Goal: Book appointment/travel/reservation

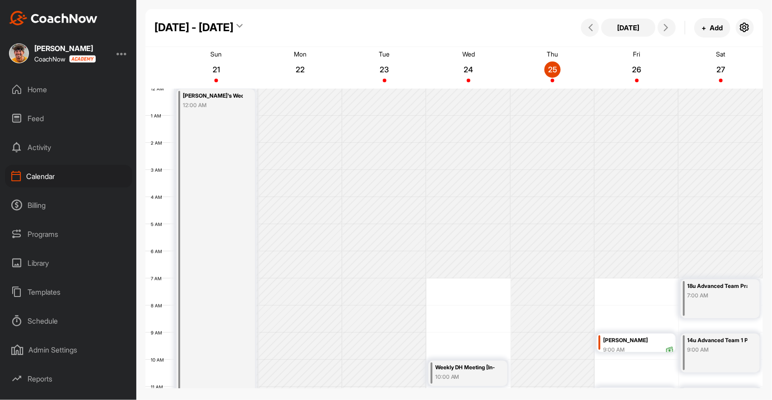
scroll to position [156, 0]
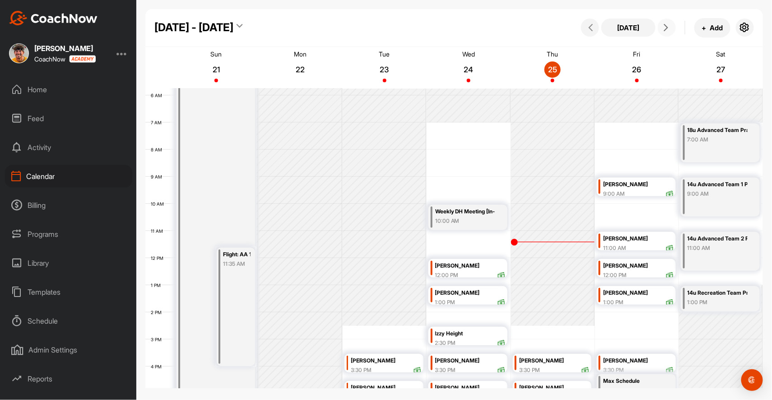
click at [669, 28] on icon at bounding box center [666, 27] width 7 height 7
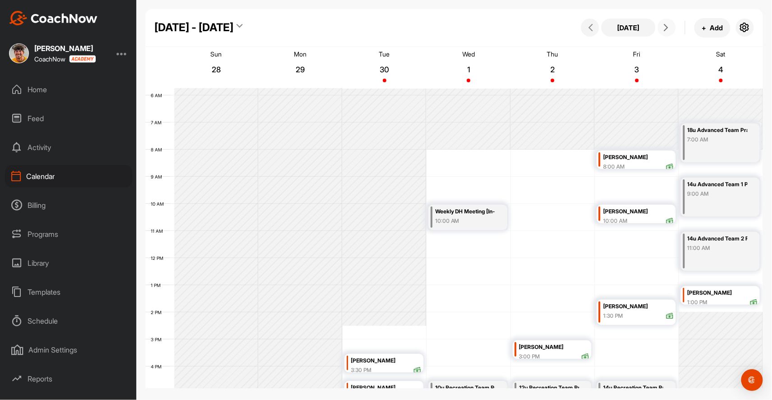
click at [669, 28] on icon at bounding box center [666, 27] width 7 height 7
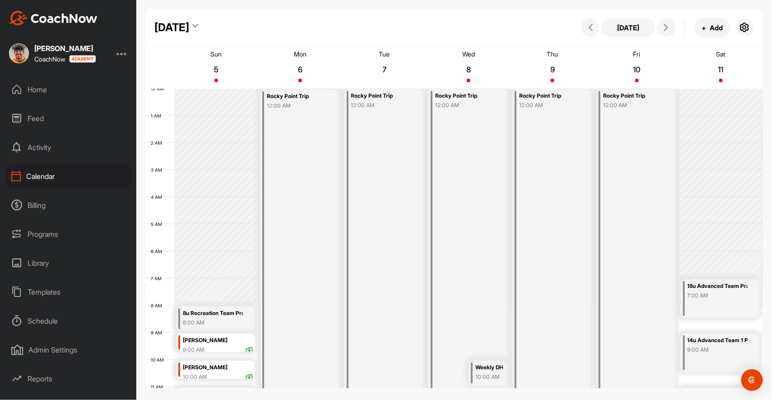
scroll to position [0, 0]
click at [670, 26] on span at bounding box center [667, 27] width 11 height 7
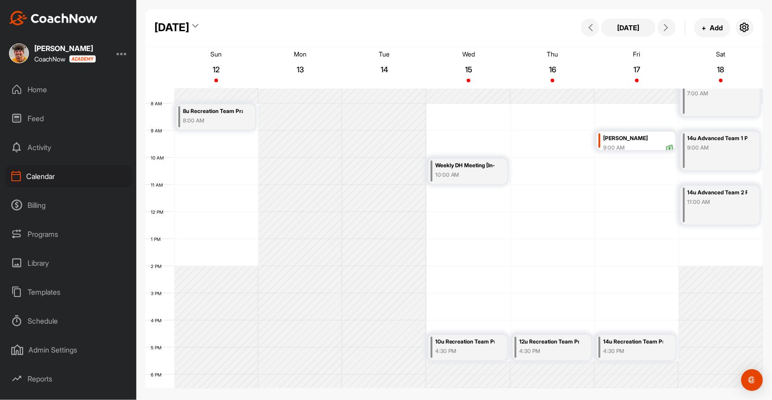
scroll to position [199, 0]
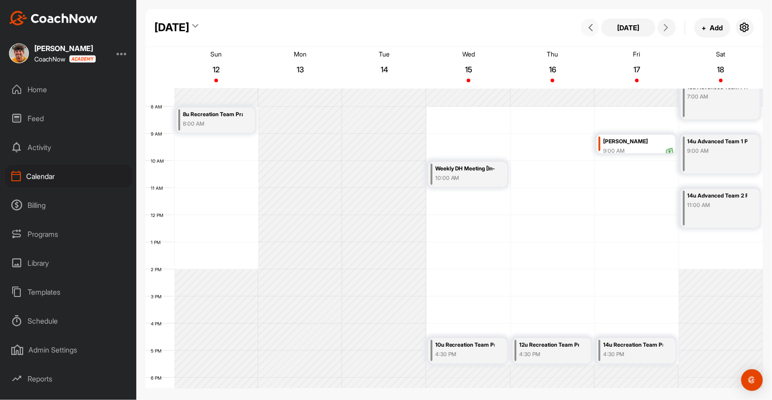
click at [591, 25] on icon at bounding box center [590, 27] width 7 height 7
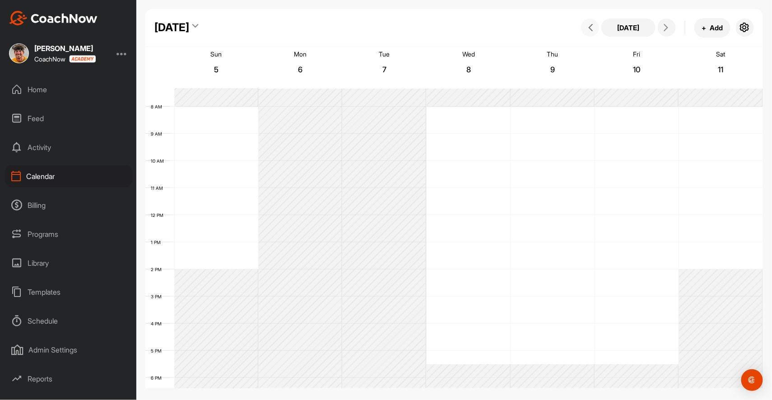
scroll to position [156, 0]
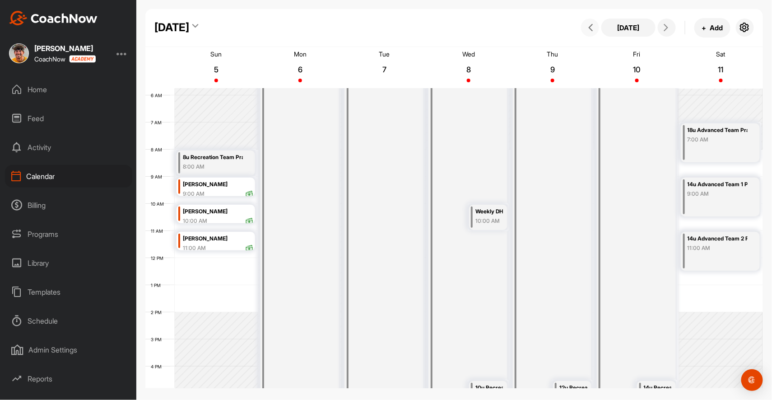
click at [591, 25] on icon at bounding box center [590, 27] width 7 height 7
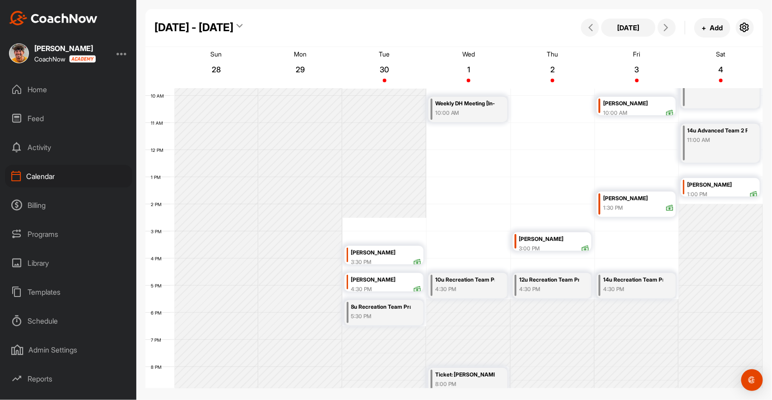
scroll to position [263, 0]
click at [556, 245] on div "3:00 PM" at bounding box center [554, 249] width 70 height 8
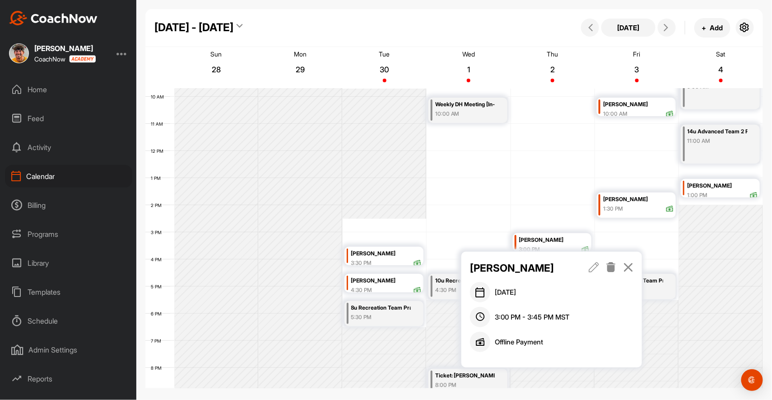
click at [511, 271] on p "[PERSON_NAME]" at bounding box center [521, 267] width 102 height 15
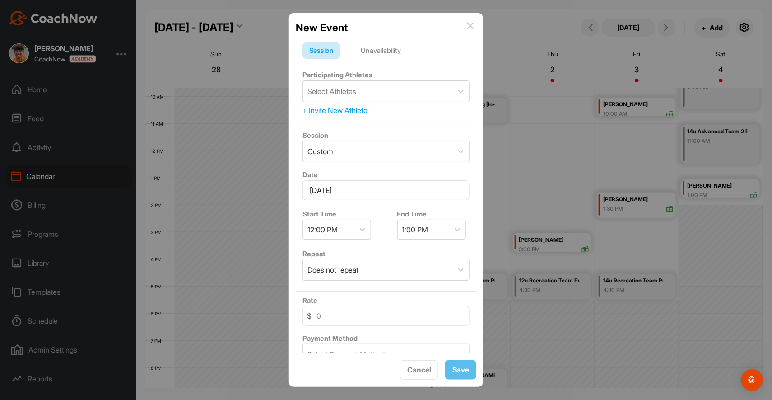
click at [467, 28] on img at bounding box center [470, 25] width 7 height 7
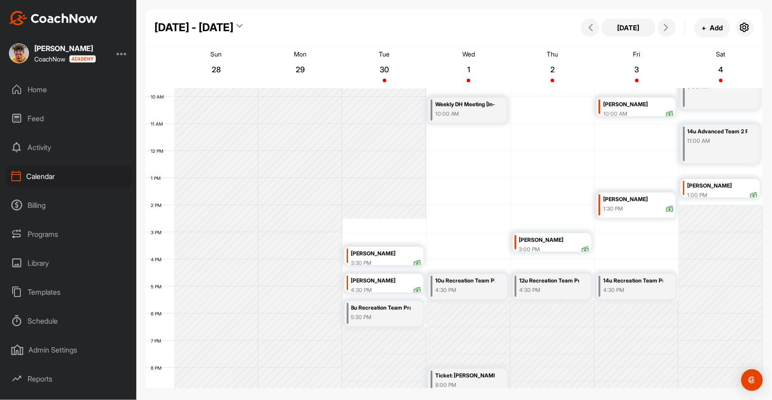
click at [75, 92] on div "Home" at bounding box center [68, 89] width 127 height 23
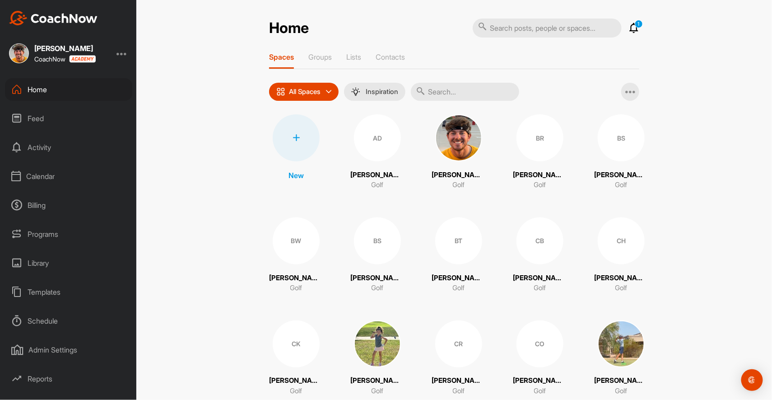
click at [563, 31] on input "text" at bounding box center [547, 28] width 149 height 19
type input "[PERSON_NAME]"
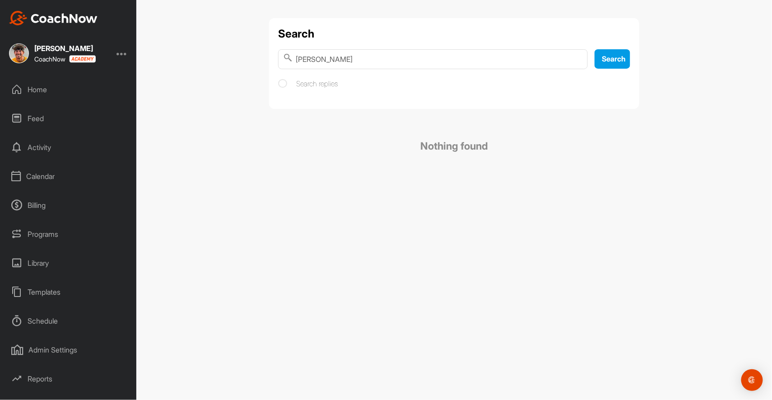
drag, startPoint x: 354, startPoint y: 56, endPoint x: 207, endPoint y: 57, distance: 147.3
click at [207, 57] on div "Search [PERSON_NAME] Search Search replies Nothing found" at bounding box center [454, 200] width 636 height 400
click at [77, 83] on div "Home" at bounding box center [68, 89] width 127 height 23
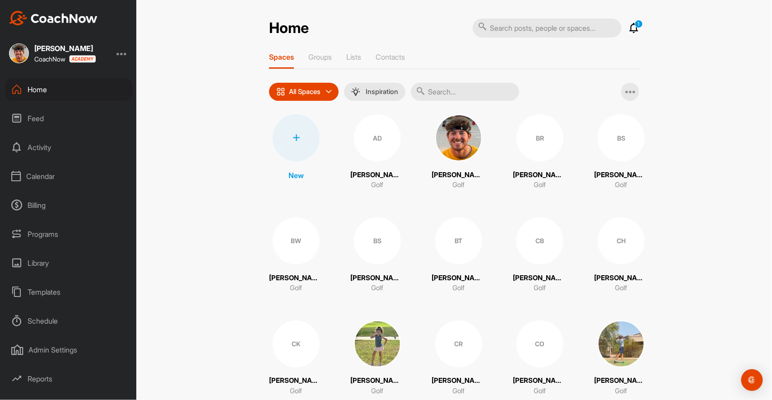
click at [454, 86] on input "text" at bounding box center [465, 92] width 108 height 18
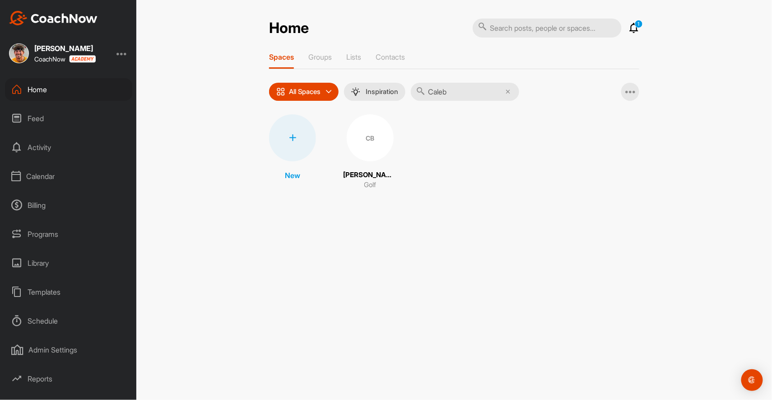
type input "Caleb"
drag, startPoint x: 424, startPoint y: 110, endPoint x: 368, endPoint y: 148, distance: 67.7
click at [368, 148] on div "CB" at bounding box center [370, 137] width 47 height 47
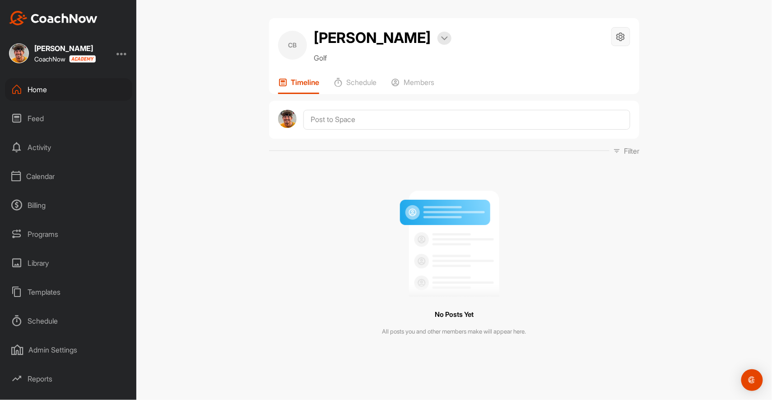
click at [627, 35] on div at bounding box center [621, 36] width 19 height 19
click at [504, 48] on div "CB [PERSON_NAME] Bookings Golf Space Settings Your Notifications" at bounding box center [454, 45] width 352 height 36
click at [424, 87] on div "Members" at bounding box center [412, 86] width 43 height 16
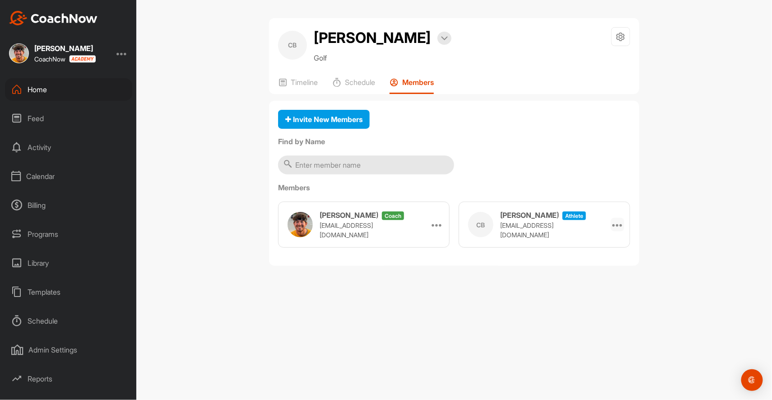
click at [615, 225] on icon at bounding box center [618, 224] width 11 height 11
click at [570, 225] on div "CB [PERSON_NAME] athlete [EMAIL_ADDRESS][DOMAIN_NAME] Remove" at bounding box center [545, 224] width 172 height 46
click at [518, 226] on p "[EMAIL_ADDRESS][DOMAIN_NAME]" at bounding box center [546, 229] width 90 height 19
click at [477, 225] on div "CB" at bounding box center [480, 224] width 25 height 25
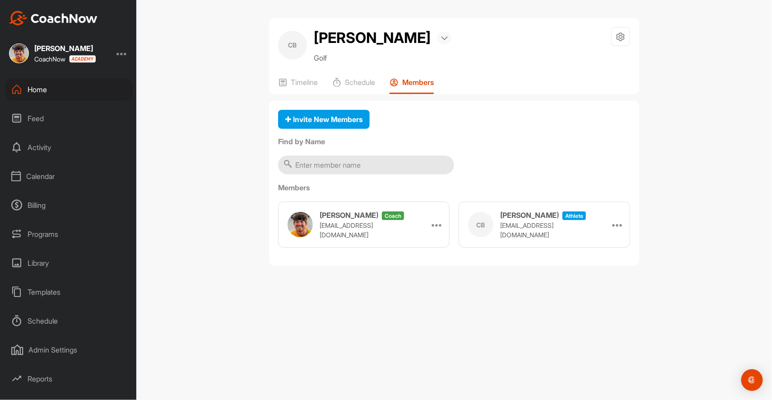
click at [438, 40] on div at bounding box center [445, 38] width 14 height 13
click at [441, 40] on img at bounding box center [444, 38] width 7 height 5
click at [618, 38] on icon at bounding box center [621, 37] width 10 height 10
click at [591, 67] on li "Space Settings" at bounding box center [594, 62] width 74 height 29
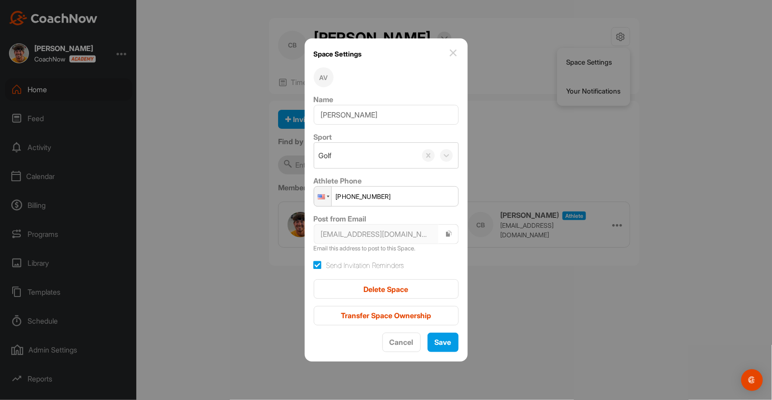
drag, startPoint x: 402, startPoint y: 198, endPoint x: 342, endPoint y: 196, distance: 59.7
click at [248, 231] on div at bounding box center [386, 200] width 772 height 400
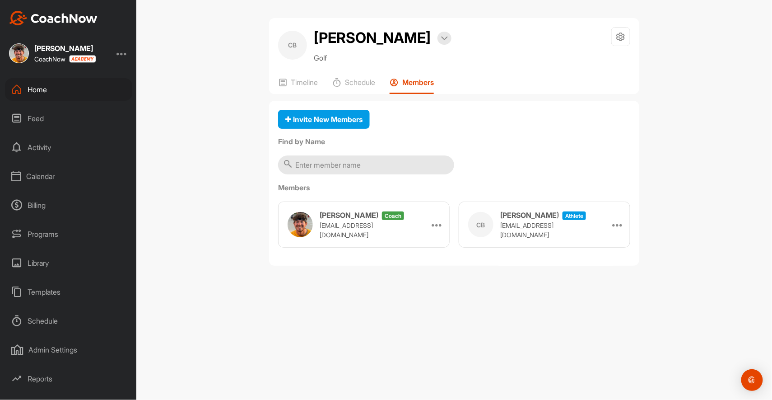
click at [61, 173] on div "Calendar" at bounding box center [68, 176] width 127 height 23
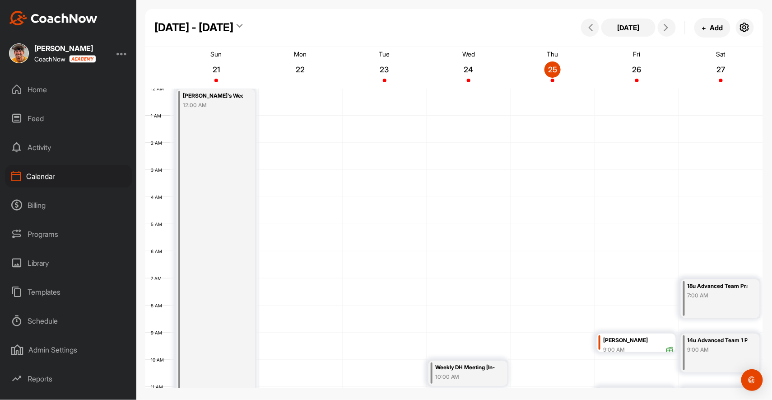
scroll to position [156, 0]
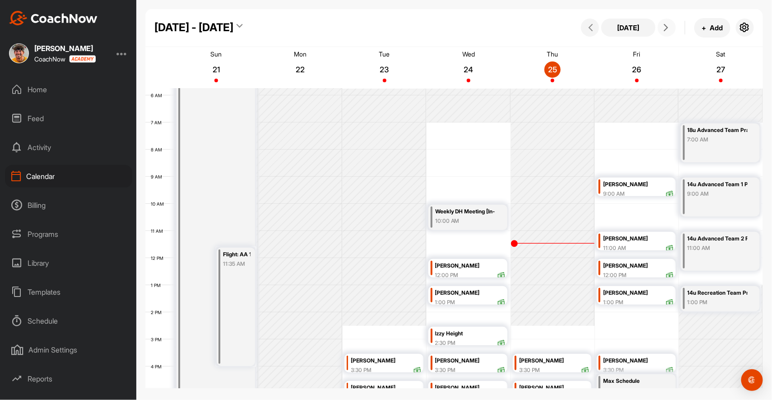
click at [666, 24] on icon at bounding box center [666, 27] width 7 height 7
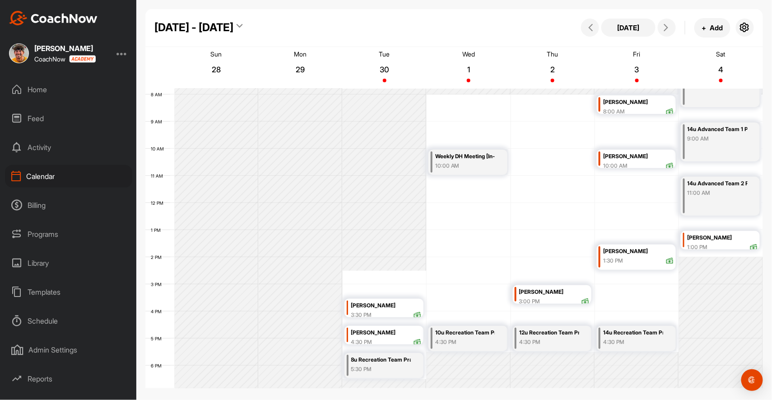
scroll to position [202, 0]
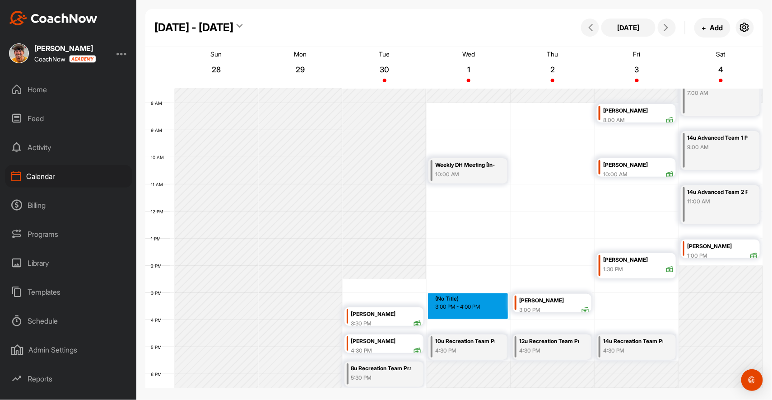
click at [467, 312] on div "12 AM 1 AM 2 AM 3 AM 4 AM 5 AM 6 AM 7 AM 8 AM 9 AM 10 AM 11 AM 12 PM 1 PM 2 PM …" at bounding box center [454, 211] width 618 height 650
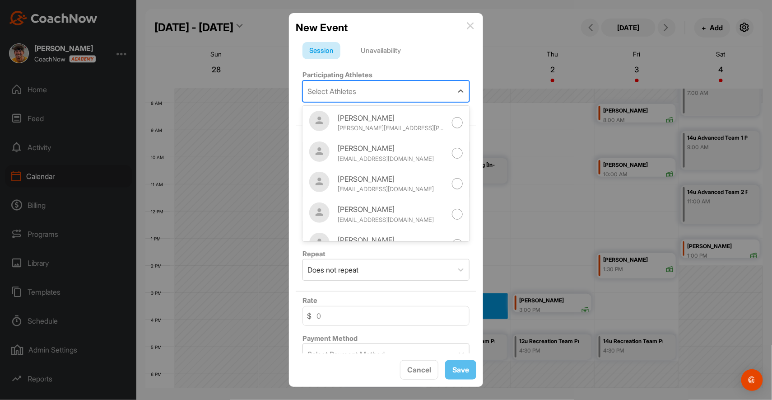
click at [395, 91] on div "Select Athletes" at bounding box center [378, 91] width 150 height 21
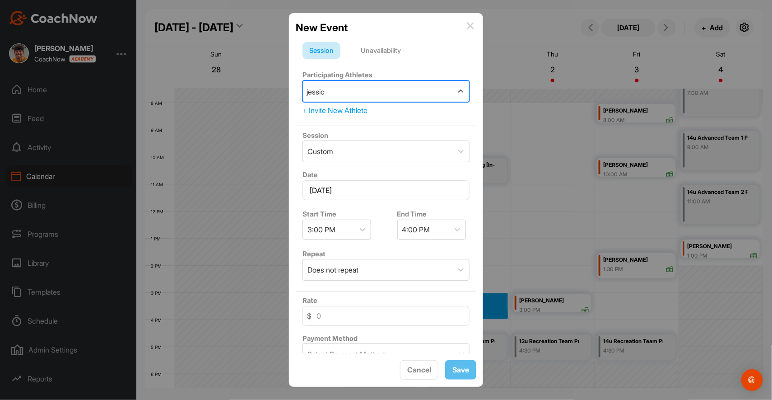
type input "[PERSON_NAME]"
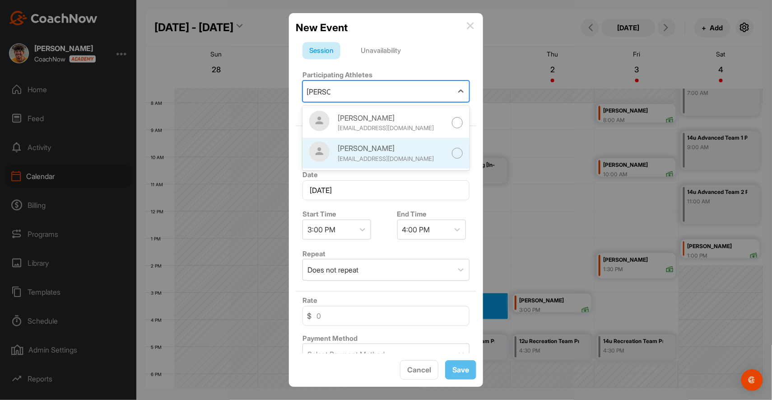
click at [416, 152] on div "[PERSON_NAME]" at bounding box center [392, 148] width 108 height 11
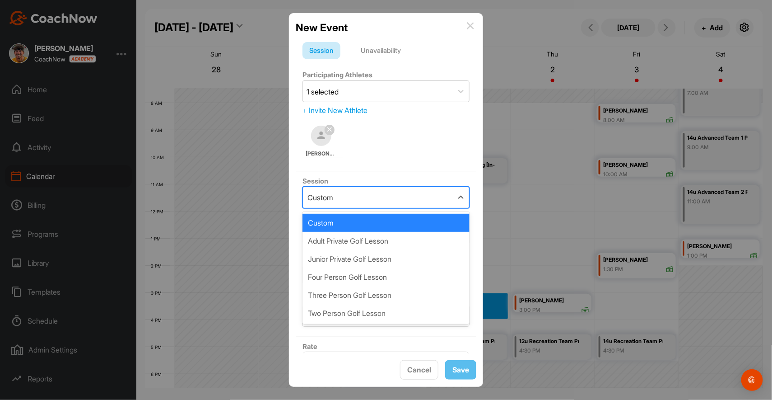
click at [397, 200] on div "Custom" at bounding box center [378, 197] width 150 height 21
click at [392, 259] on div "Junior Private Golf Lesson" at bounding box center [386, 259] width 167 height 18
type input "85"
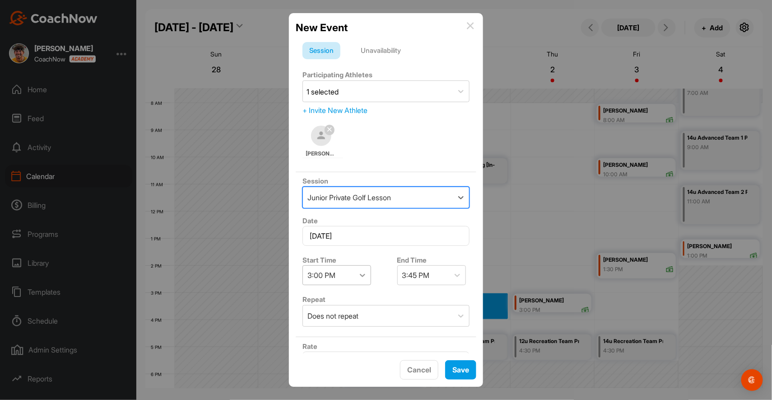
click at [362, 273] on icon at bounding box center [362, 275] width 9 height 9
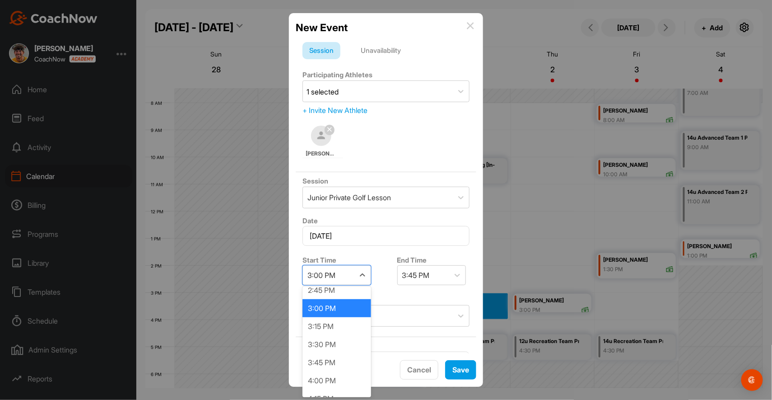
scroll to position [1081, 0]
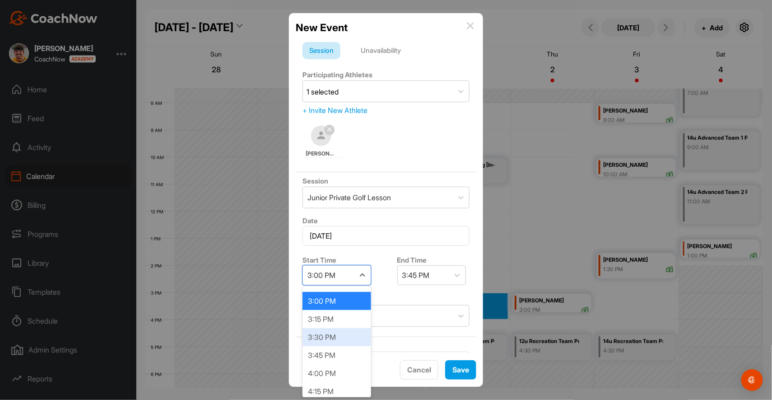
click at [350, 328] on div "3:30 PM" at bounding box center [337, 337] width 69 height 18
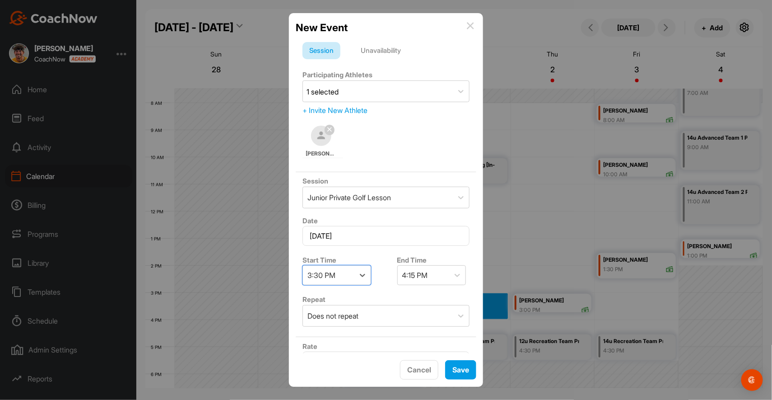
click at [388, 279] on div "Start Time option 3:30 PM, selected. 0 results available. Select is focused ,ty…" at bounding box center [386, 269] width 181 height 41
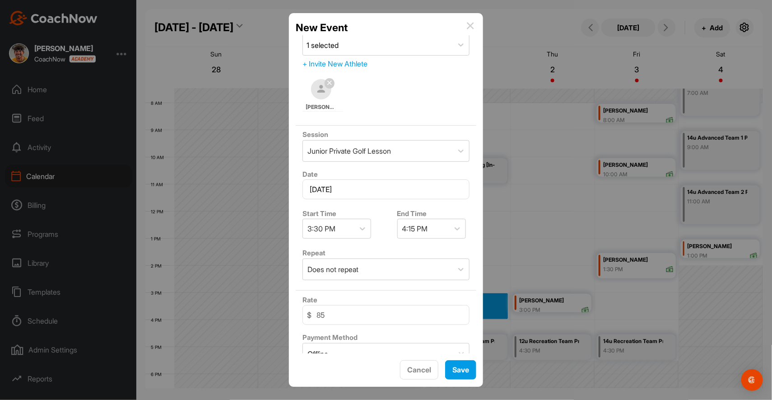
scroll to position [48, 0]
click at [390, 267] on div "Does not repeat" at bounding box center [378, 267] width 150 height 21
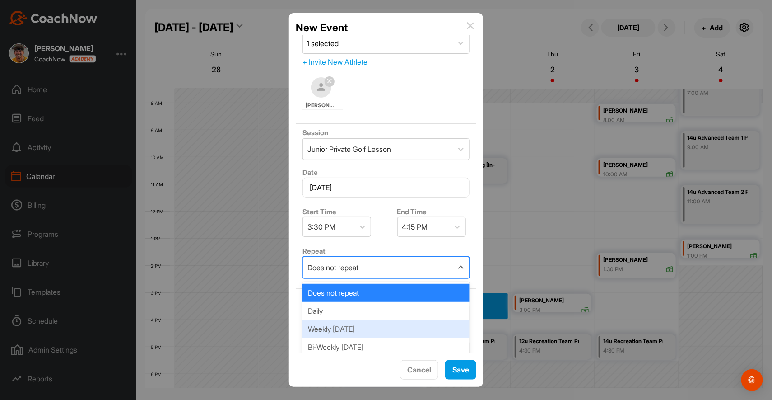
click at [386, 324] on div "Weekly [DATE]" at bounding box center [386, 329] width 167 height 18
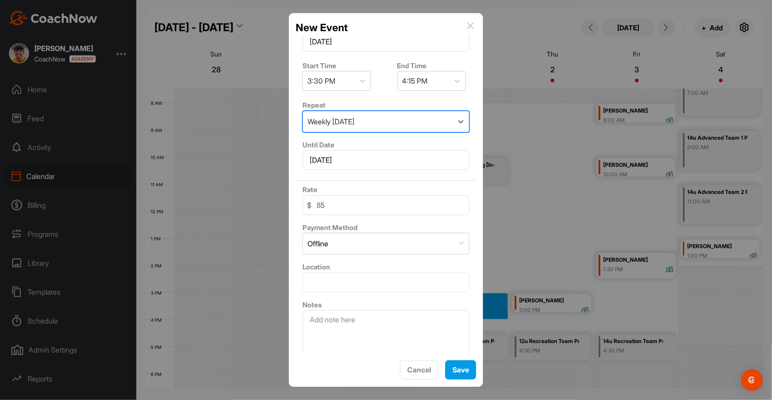
scroll to position [0, 0]
click at [467, 372] on span "Save" at bounding box center [461, 369] width 17 height 9
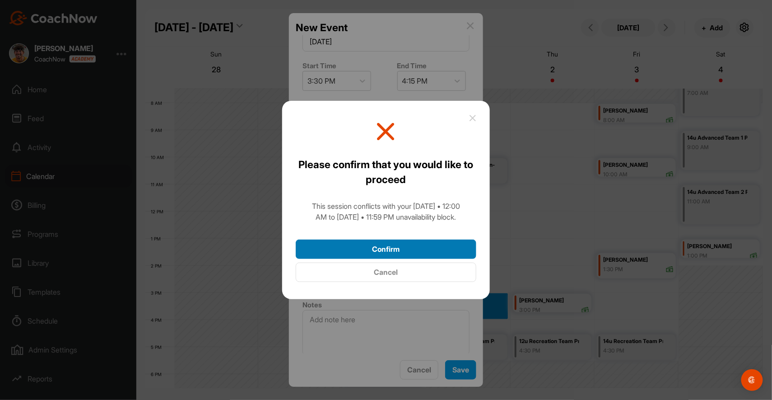
click at [434, 248] on button "Confirm" at bounding box center [386, 248] width 181 height 19
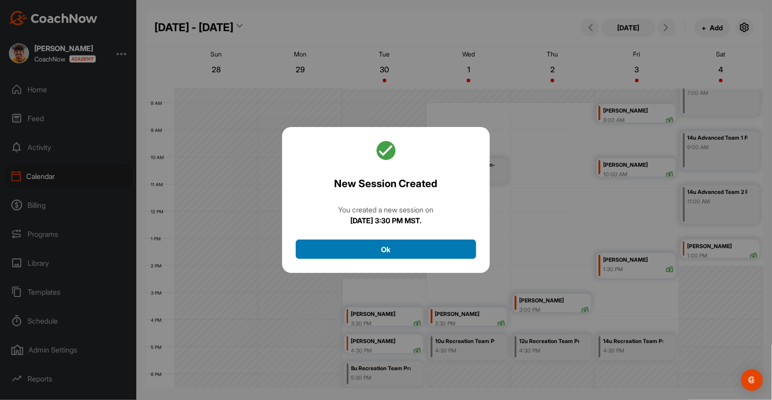
click at [426, 250] on button "Ok" at bounding box center [386, 248] width 181 height 19
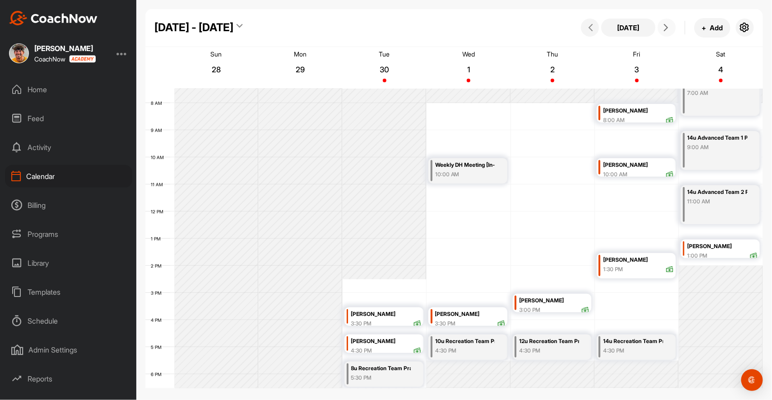
click at [667, 28] on icon at bounding box center [666, 27] width 7 height 7
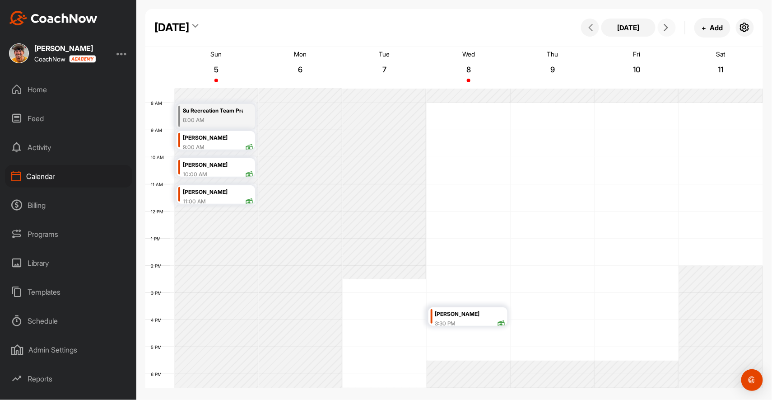
scroll to position [156, 0]
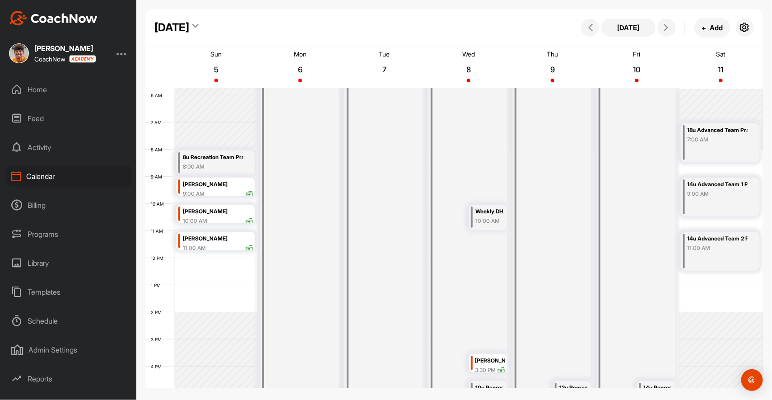
click at [491, 363] on div "[PERSON_NAME]" at bounding box center [491, 361] width 30 height 10
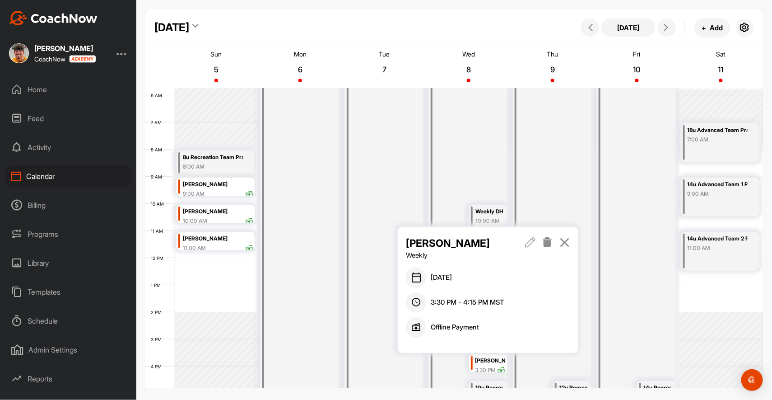
click at [547, 242] on icon at bounding box center [548, 242] width 10 height 10
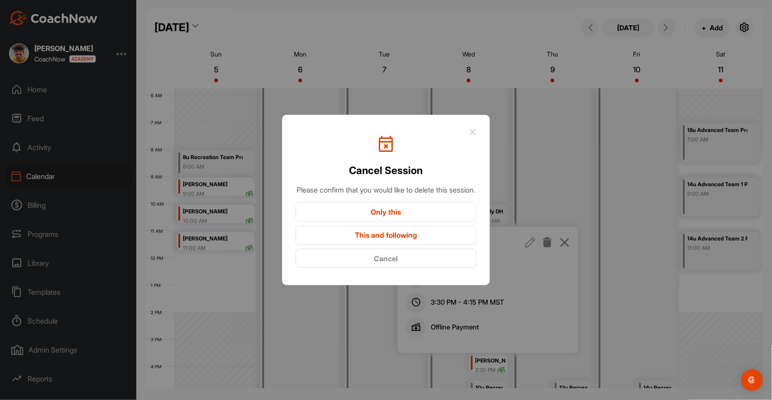
click at [450, 217] on button "Only this" at bounding box center [386, 211] width 181 height 19
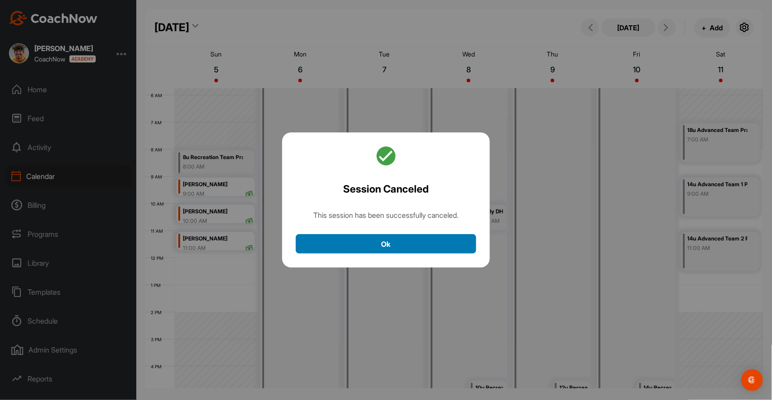
click at [446, 242] on button "Ok" at bounding box center [386, 243] width 181 height 19
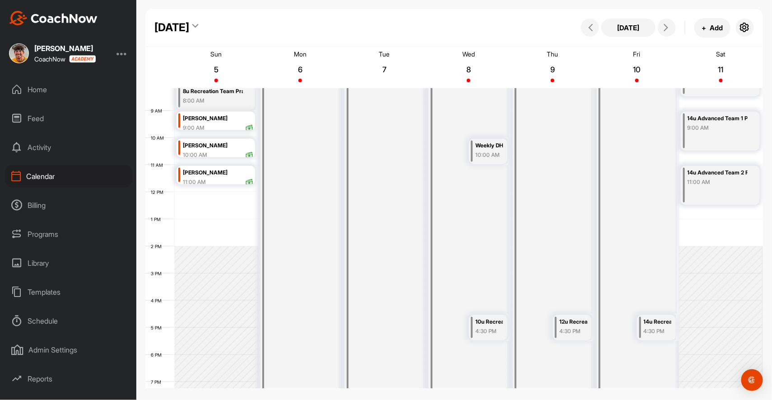
scroll to position [224, 0]
click at [492, 327] on div "4:30 PM" at bounding box center [490, 329] width 28 height 8
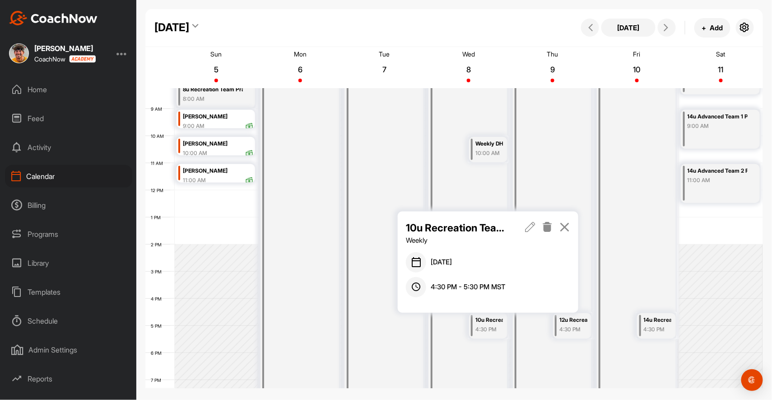
click at [548, 228] on icon at bounding box center [548, 227] width 10 height 10
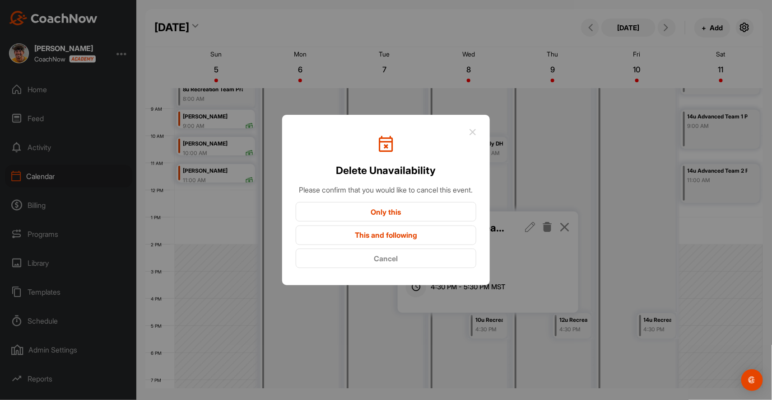
click at [432, 215] on button "Only this" at bounding box center [386, 211] width 181 height 19
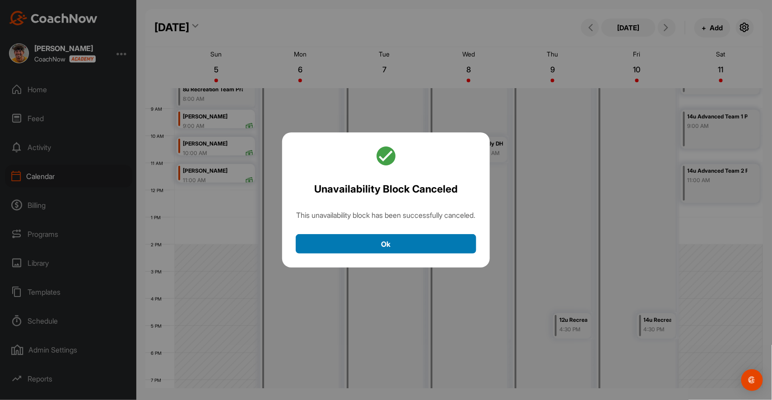
click at [446, 248] on button "Ok" at bounding box center [386, 243] width 181 height 19
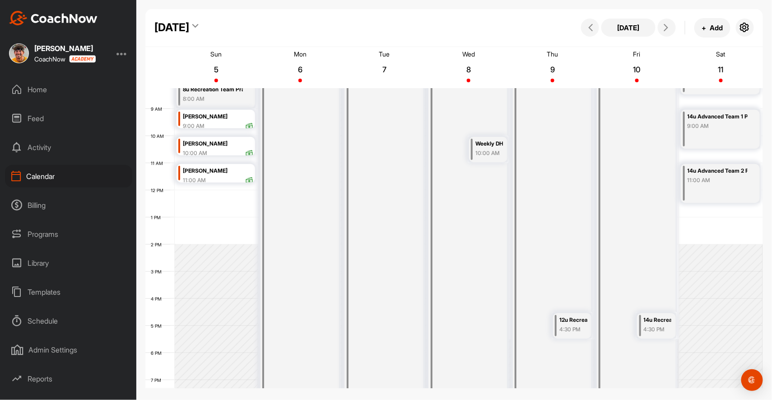
click at [576, 323] on div "12u Recreation Team Practice" at bounding box center [574, 320] width 28 height 10
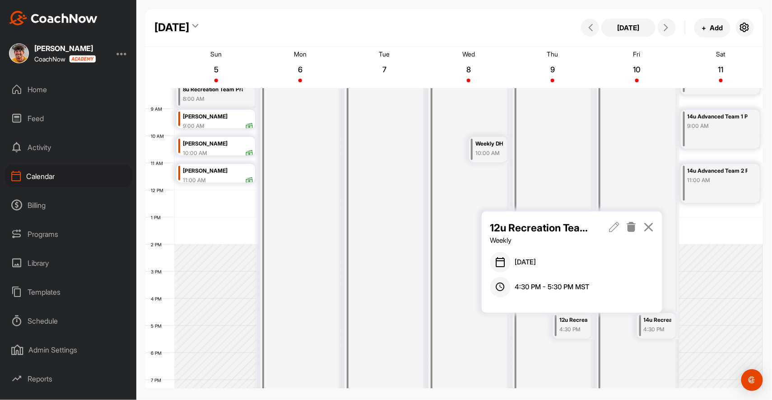
click at [631, 229] on icon at bounding box center [632, 227] width 10 height 10
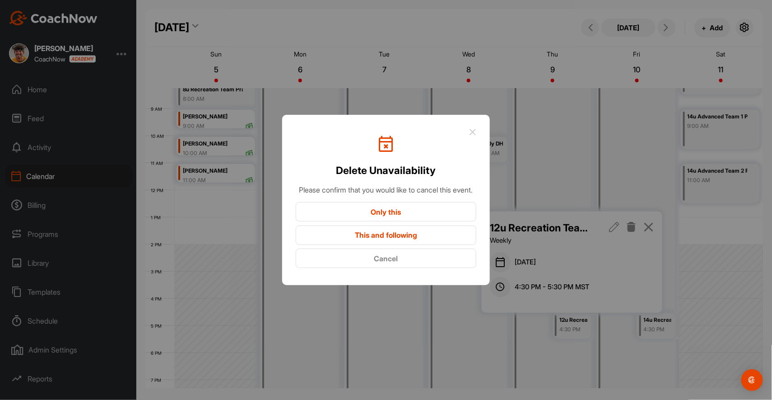
click at [443, 220] on button "Only this" at bounding box center [386, 211] width 181 height 19
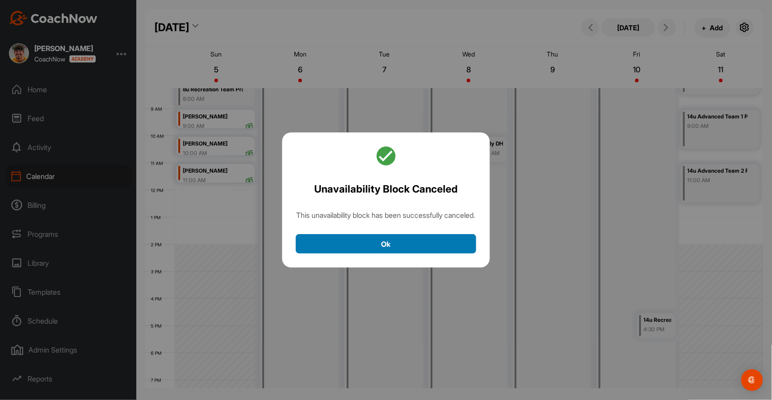
click at [441, 251] on button "Ok" at bounding box center [386, 243] width 181 height 19
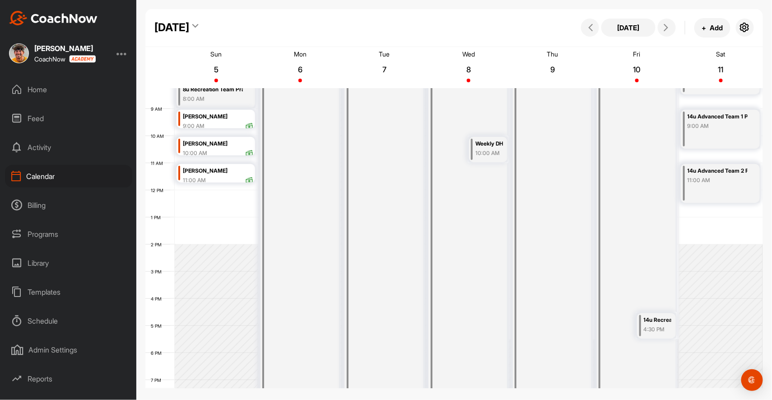
click at [653, 321] on div "14u Recreation Team Practice" at bounding box center [658, 320] width 28 height 10
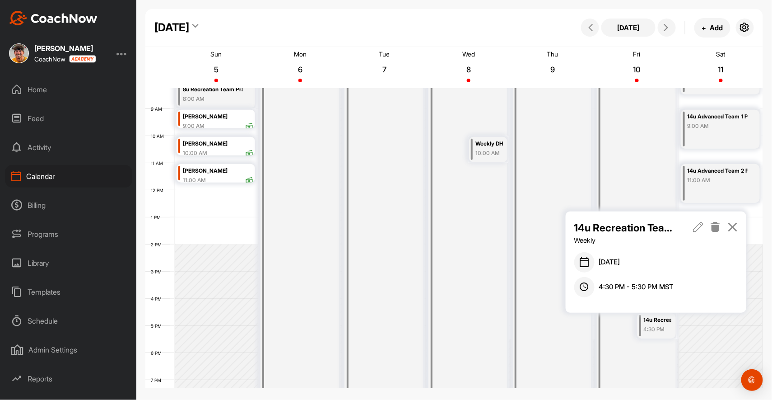
click at [716, 228] on icon at bounding box center [716, 227] width 10 height 10
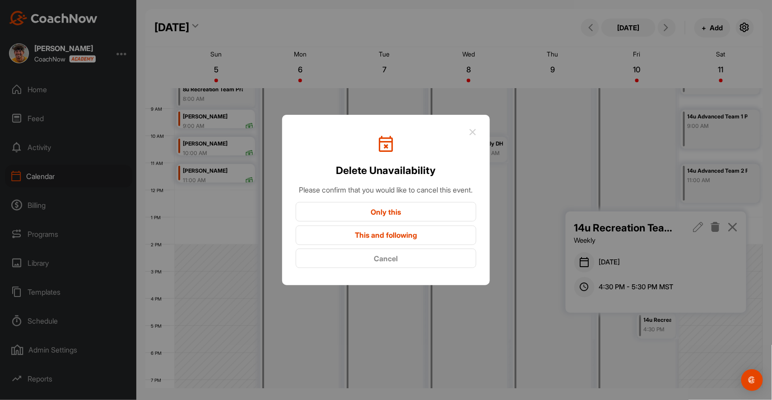
click at [436, 211] on button "Only this" at bounding box center [386, 211] width 181 height 19
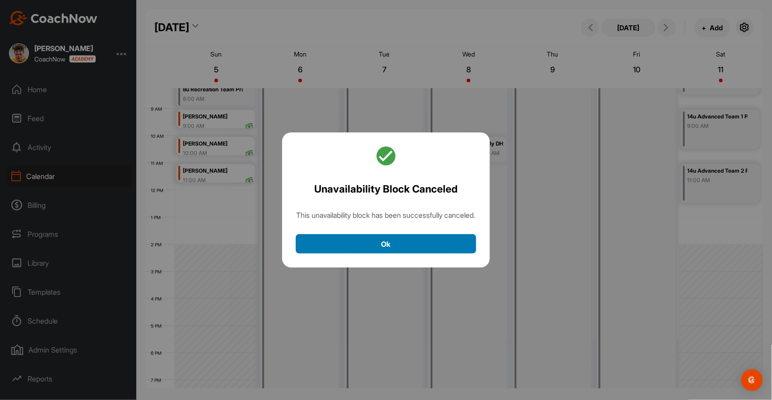
click at [441, 243] on button "Ok" at bounding box center [386, 243] width 181 height 19
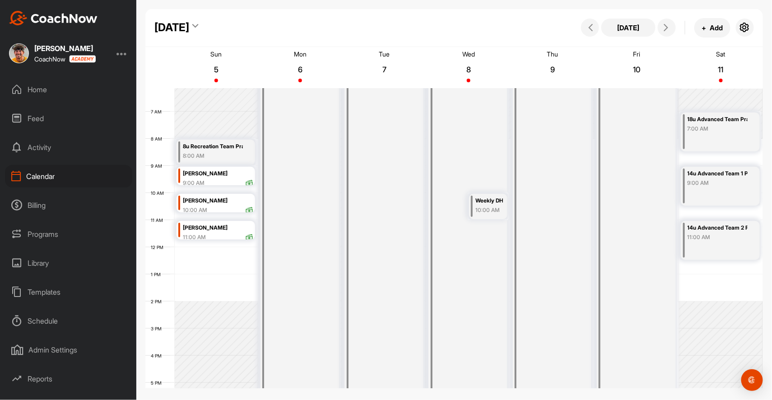
scroll to position [170, 0]
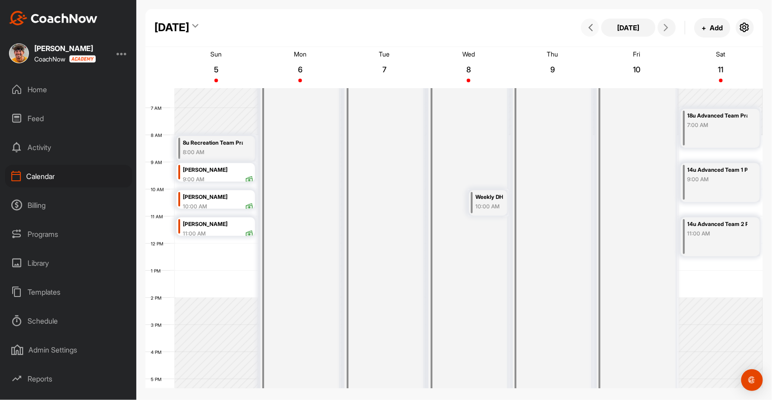
click at [589, 31] on button at bounding box center [590, 28] width 18 height 18
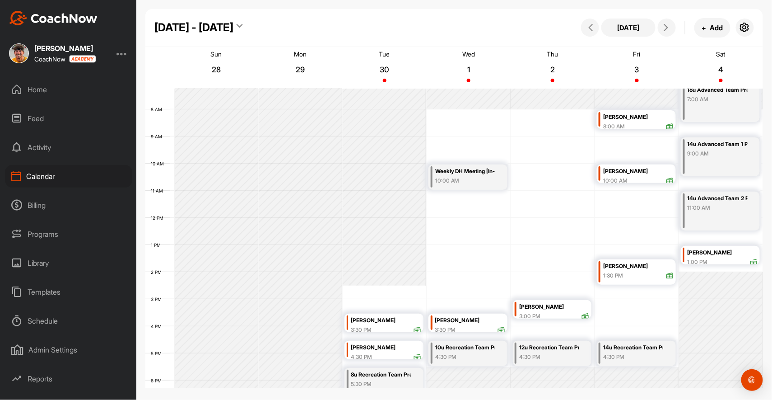
scroll to position [203, 0]
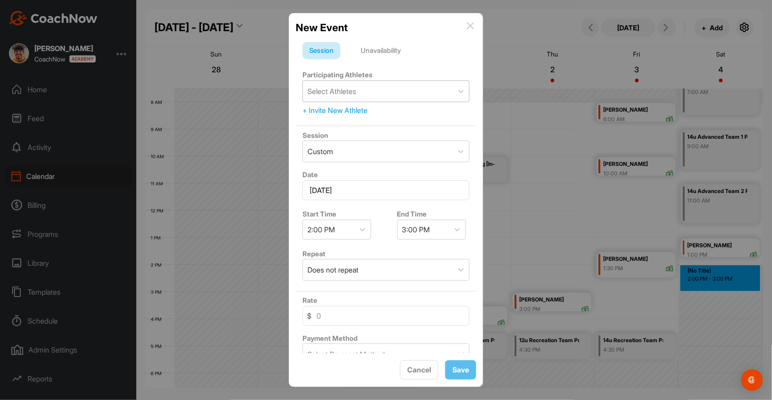
click at [417, 89] on div "Select Athletes" at bounding box center [378, 91] width 150 height 21
type input "isabe"
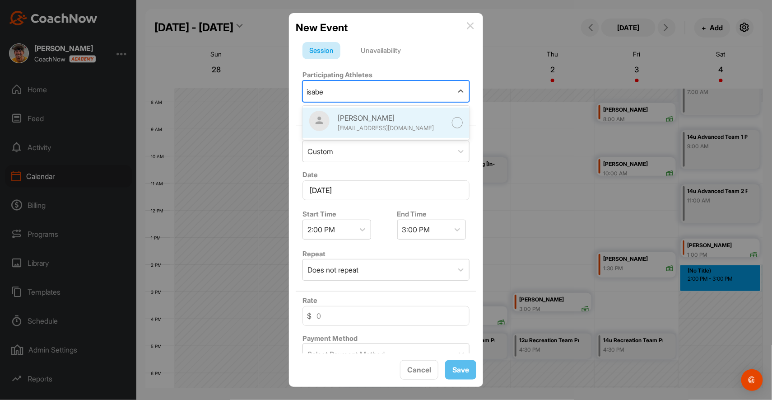
click at [399, 124] on div "[EMAIL_ADDRESS][DOMAIN_NAME]" at bounding box center [392, 128] width 108 height 9
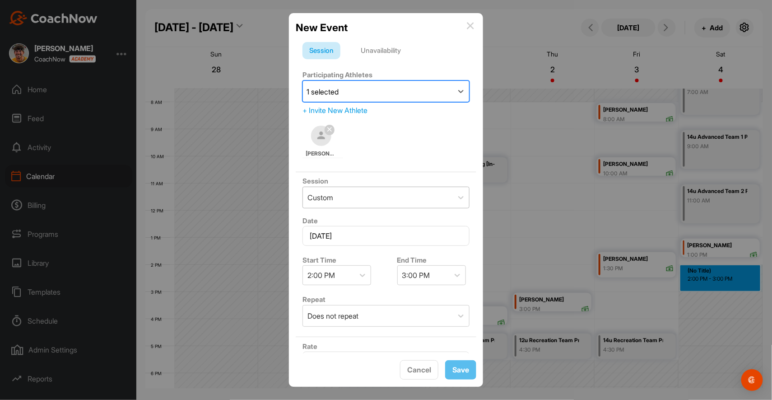
click at [387, 202] on div "Custom" at bounding box center [378, 197] width 150 height 21
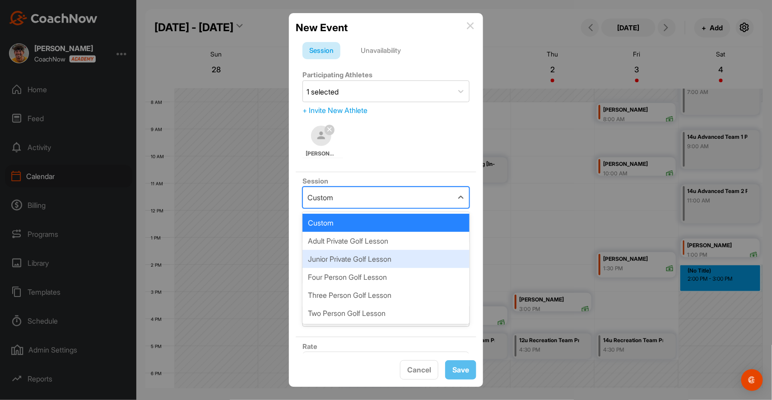
click at [390, 259] on div "Junior Private Golf Lesson" at bounding box center [386, 259] width 167 height 18
type input "85"
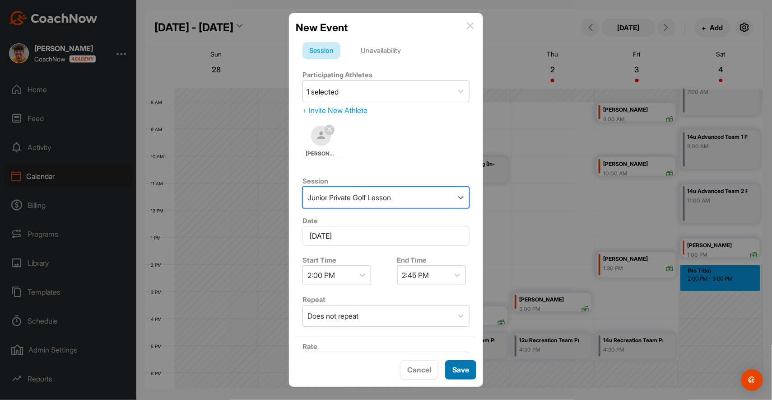
click at [454, 371] on span "Save" at bounding box center [461, 369] width 17 height 9
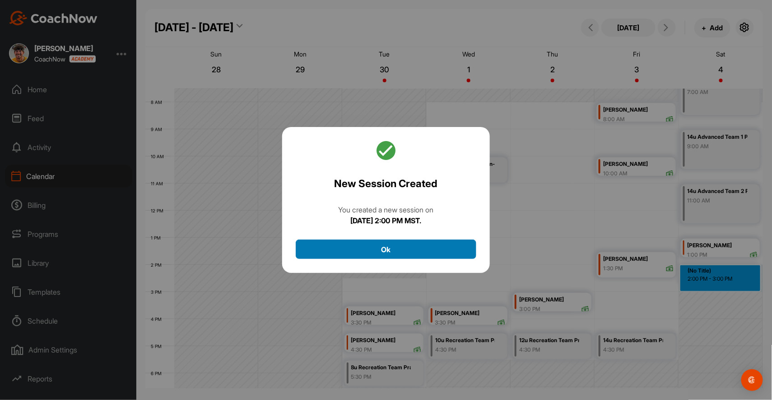
click at [423, 248] on button "Ok" at bounding box center [386, 248] width 181 height 19
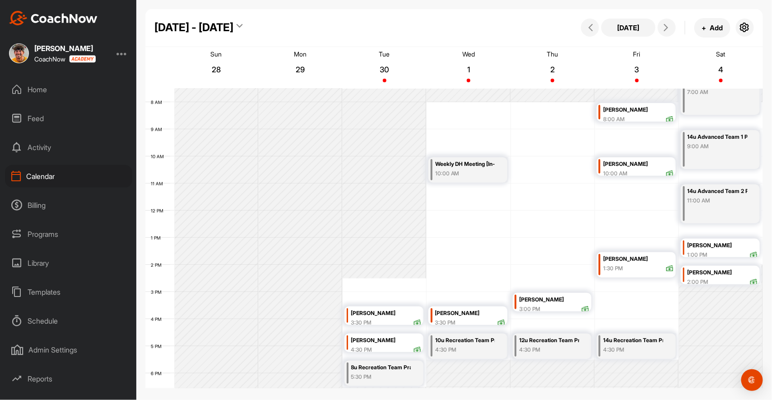
click at [622, 315] on div "12 AM 1 AM 2 AM 3 AM 4 AM 5 AM 6 AM 7 AM 8 AM 9 AM 10 AM 11 AM 12 PM 1 PM 2 PM …" at bounding box center [454, 210] width 618 height 650
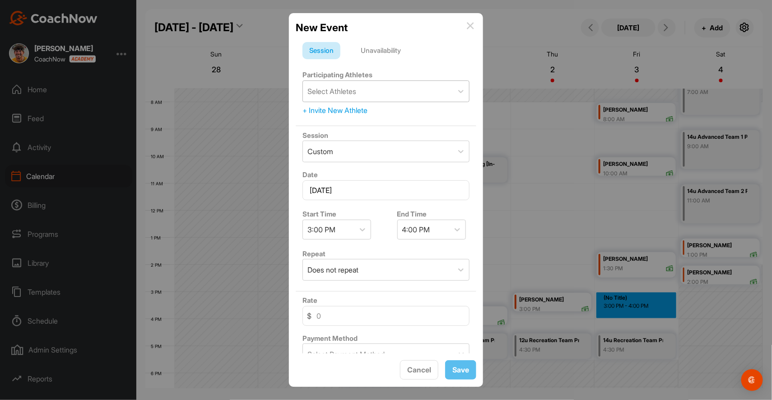
click at [375, 89] on div "Select Athletes" at bounding box center [378, 91] width 150 height 21
type input "m"
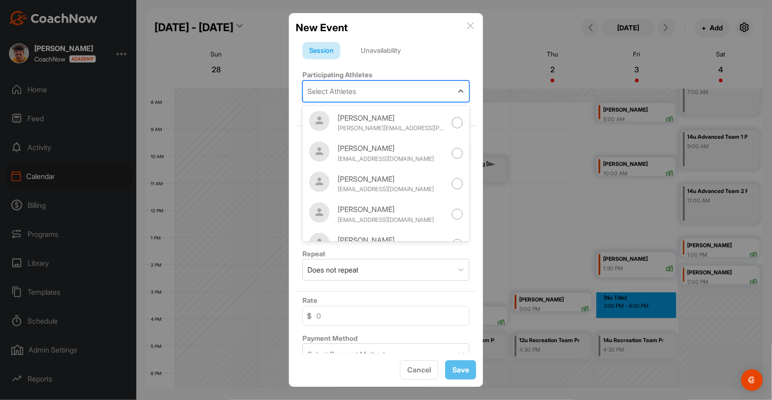
type input "j"
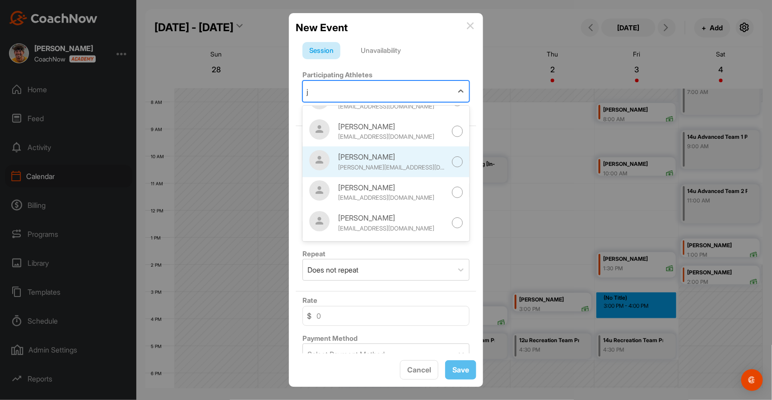
scroll to position [53, 0]
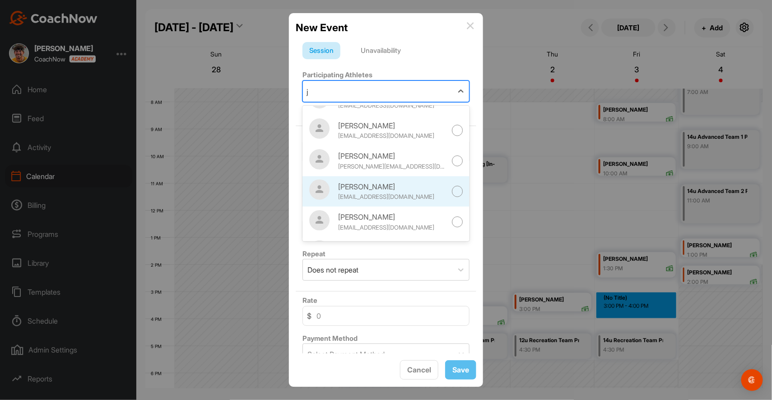
click at [410, 183] on div "[PERSON_NAME]" at bounding box center [392, 186] width 108 height 11
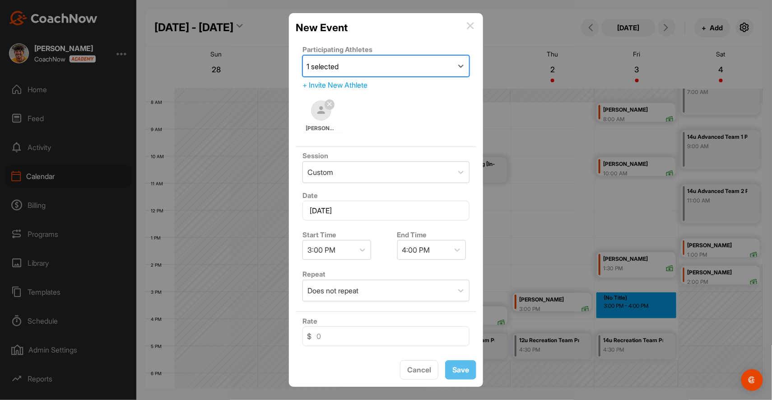
scroll to position [33, 0]
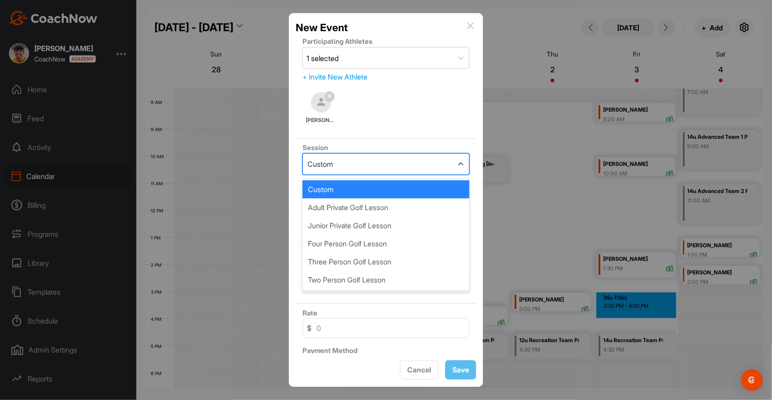
click at [390, 160] on div "Custom" at bounding box center [378, 164] width 150 height 21
click at [392, 224] on div "Junior Private Golf Lesson" at bounding box center [386, 225] width 167 height 18
type input "85"
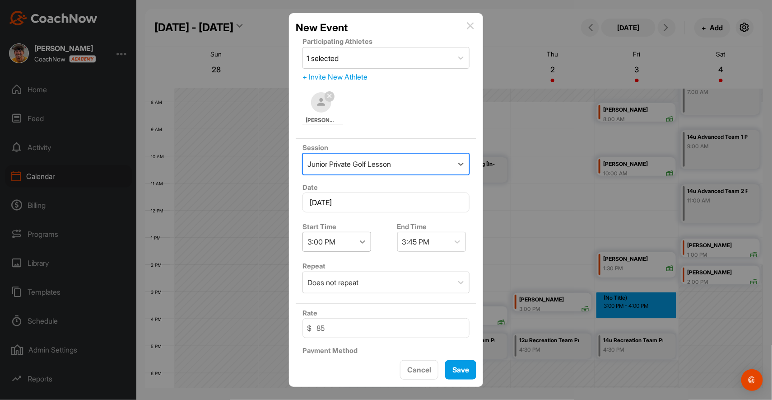
click at [357, 239] on div at bounding box center [363, 242] width 16 height 16
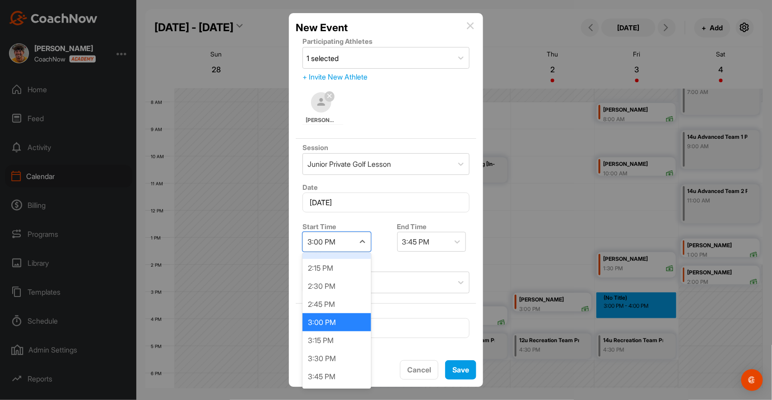
scroll to position [1042, 0]
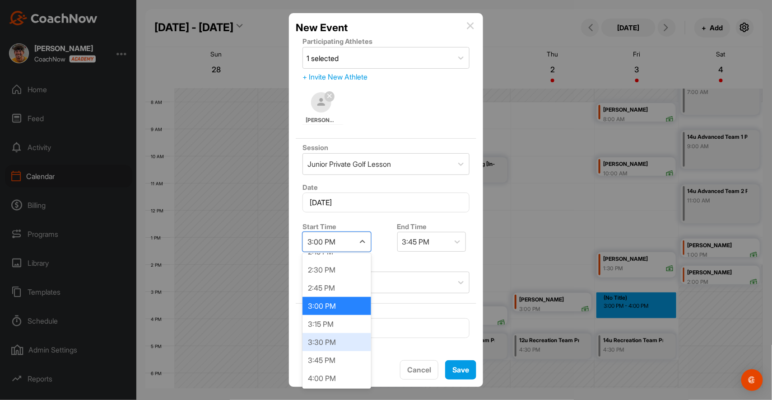
click at [349, 333] on div "3:30 PM" at bounding box center [337, 342] width 69 height 18
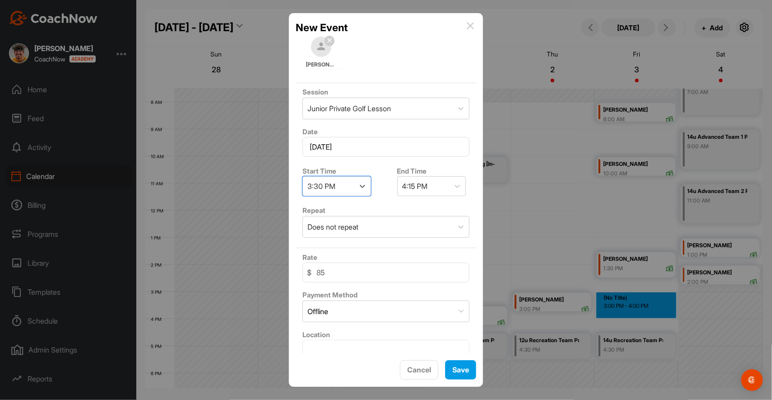
scroll to position [98, 0]
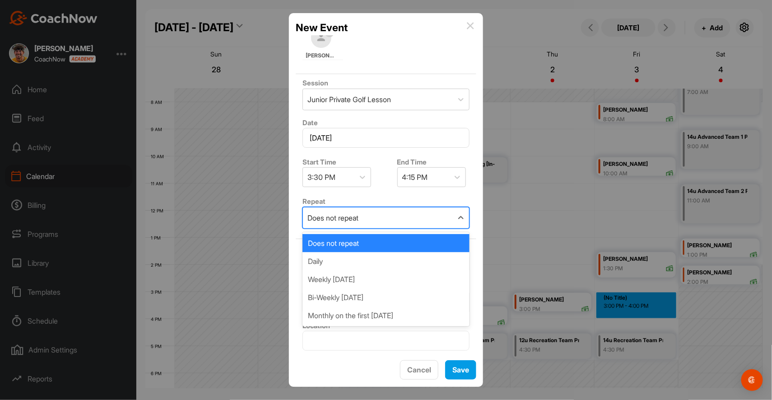
click at [382, 211] on div "Does not repeat" at bounding box center [378, 217] width 150 height 21
click at [375, 277] on div "Weekly [DATE]" at bounding box center [386, 279] width 167 height 18
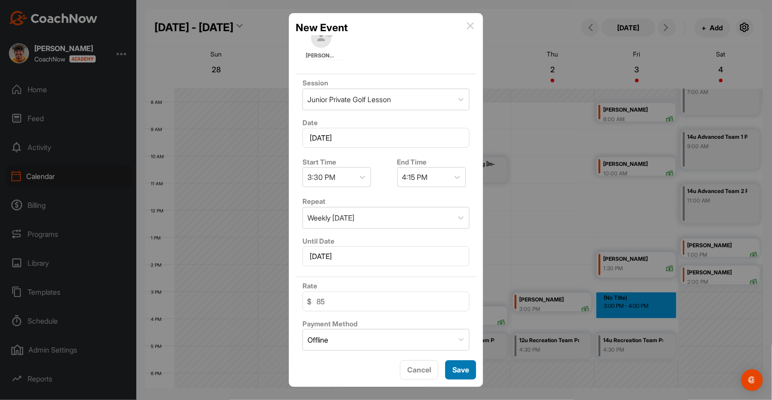
click at [454, 371] on span "Save" at bounding box center [461, 369] width 17 height 9
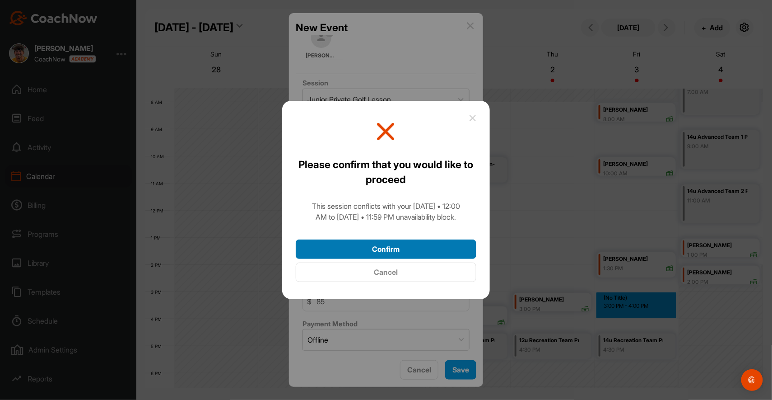
click at [420, 252] on button "Confirm" at bounding box center [386, 248] width 181 height 19
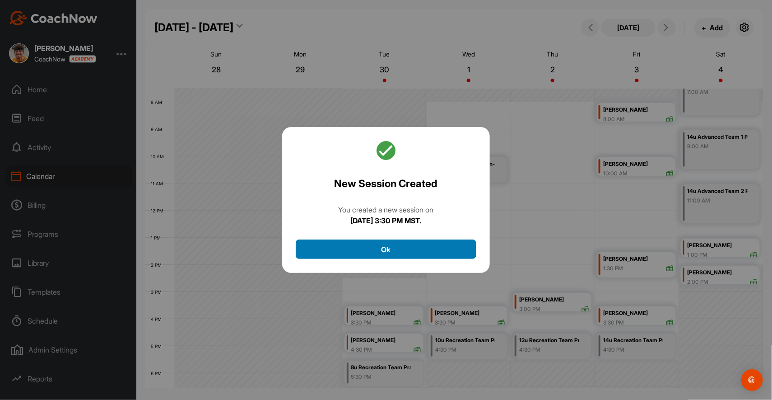
click at [424, 251] on button "Ok" at bounding box center [386, 248] width 181 height 19
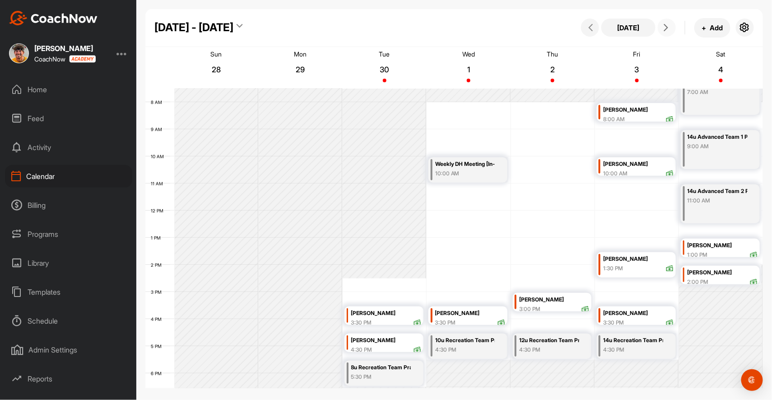
click at [670, 29] on icon at bounding box center [666, 27] width 7 height 7
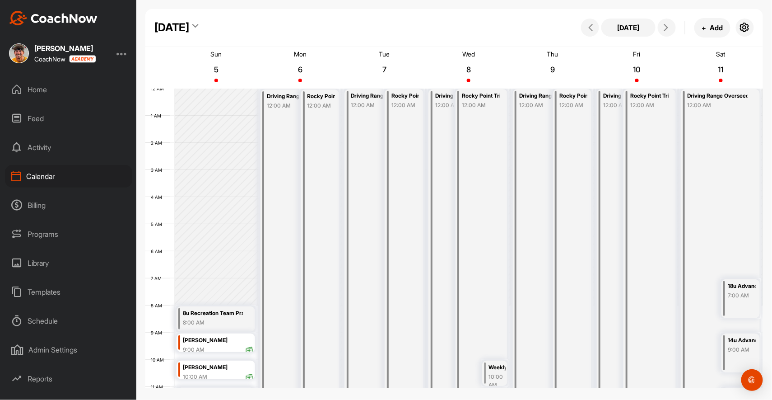
scroll to position [0, 0]
click at [592, 28] on icon at bounding box center [590, 27] width 7 height 7
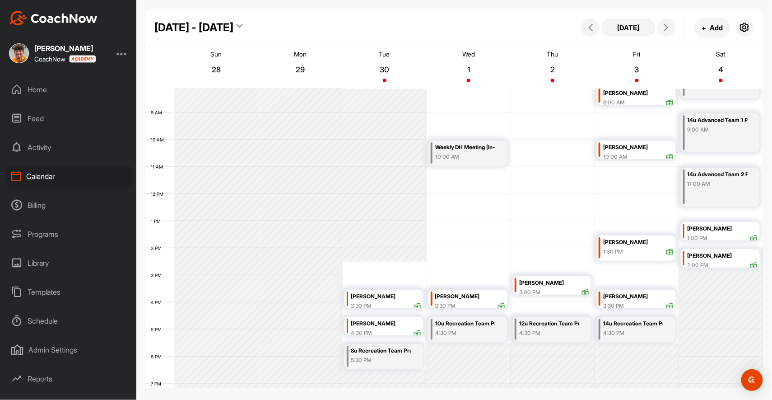
scroll to position [226, 0]
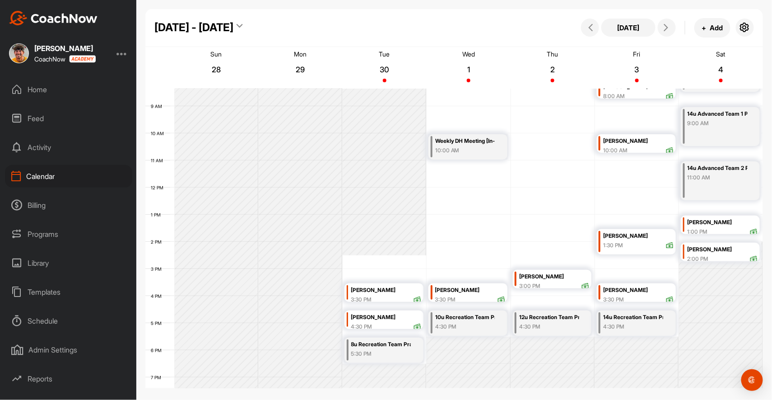
click at [552, 280] on div "[PERSON_NAME]" at bounding box center [554, 276] width 70 height 10
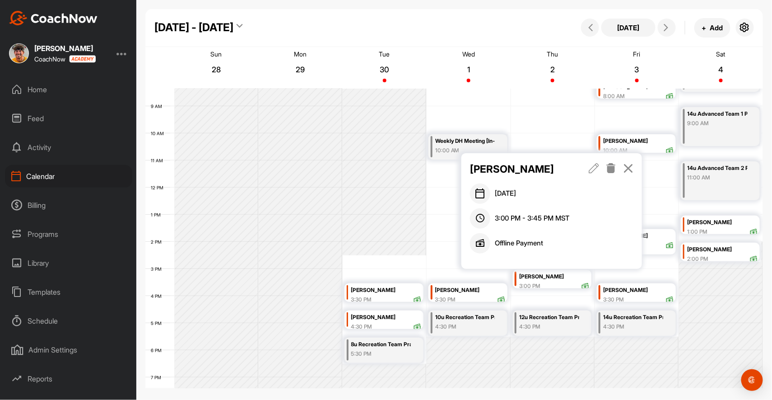
click at [591, 167] on icon at bounding box center [595, 168] width 10 height 10
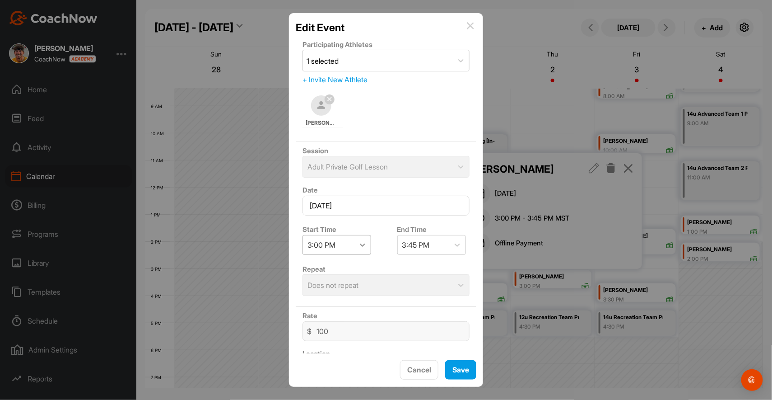
click at [362, 243] on icon at bounding box center [362, 244] width 9 height 9
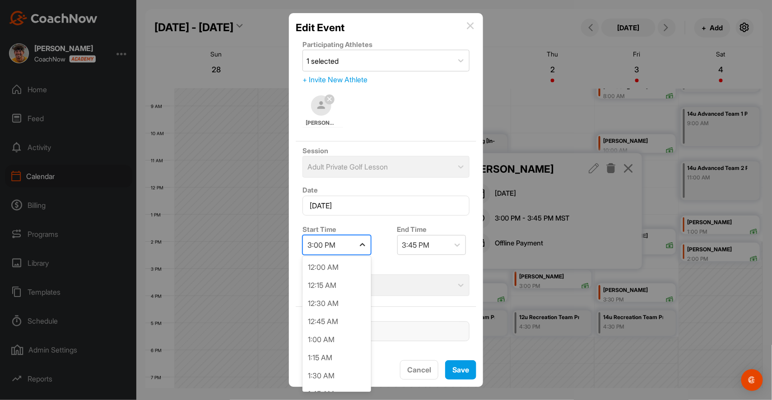
scroll to position [961, 0]
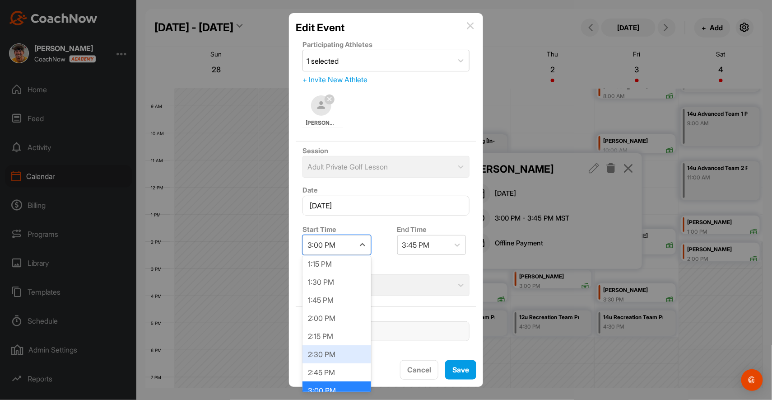
click at [342, 345] on div "2:30 PM" at bounding box center [337, 354] width 69 height 18
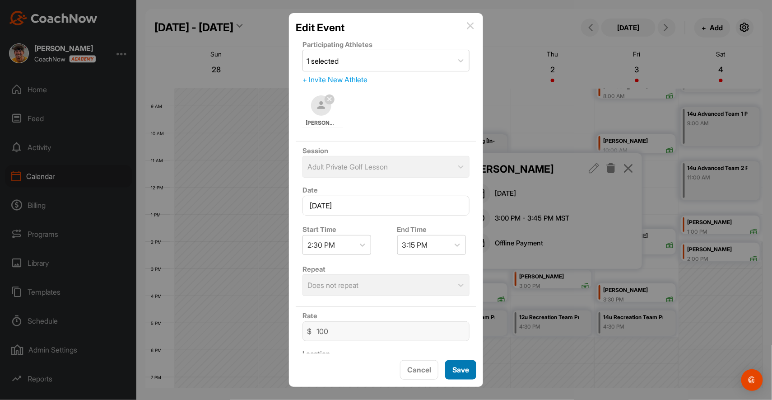
click at [459, 370] on span "Save" at bounding box center [461, 369] width 17 height 9
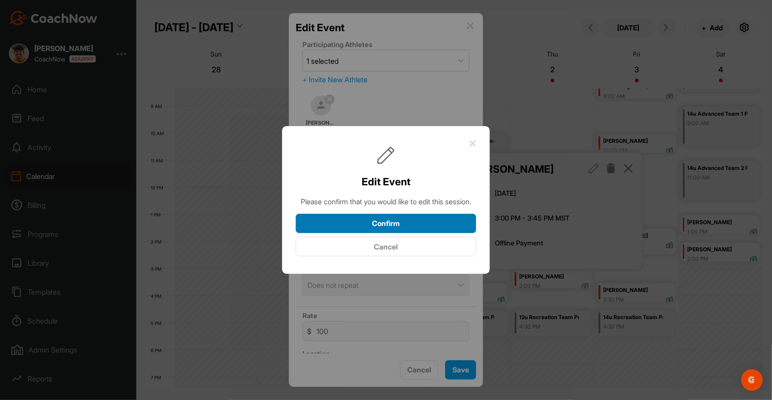
click at [442, 229] on button "Confirm" at bounding box center [386, 223] width 181 height 19
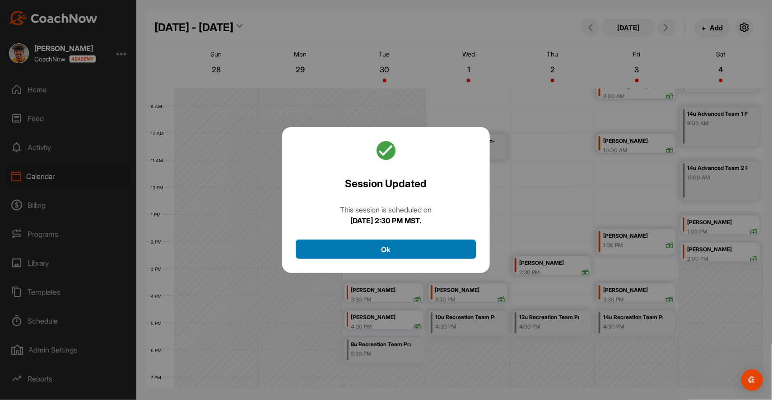
click at [457, 248] on button "Ok" at bounding box center [386, 248] width 181 height 19
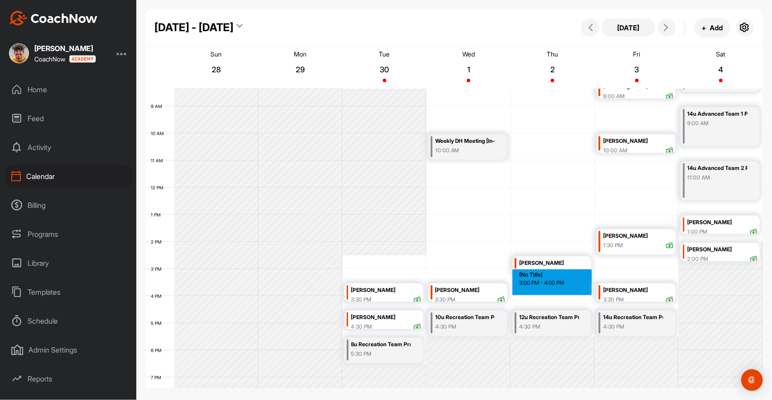
click at [537, 291] on div "12 AM 1 AM 2 AM 3 AM 4 AM 5 AM 6 AM 7 AM 8 AM 9 AM 10 AM 11 AM 12 PM 1 PM 2 PM …" at bounding box center [454, 187] width 618 height 650
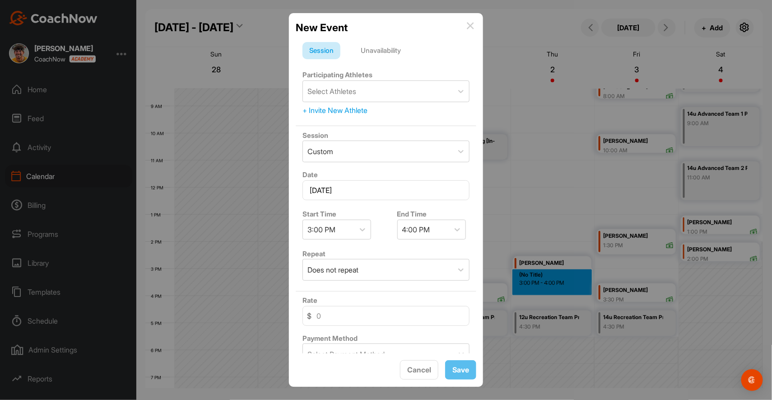
click at [470, 24] on img at bounding box center [470, 25] width 7 height 7
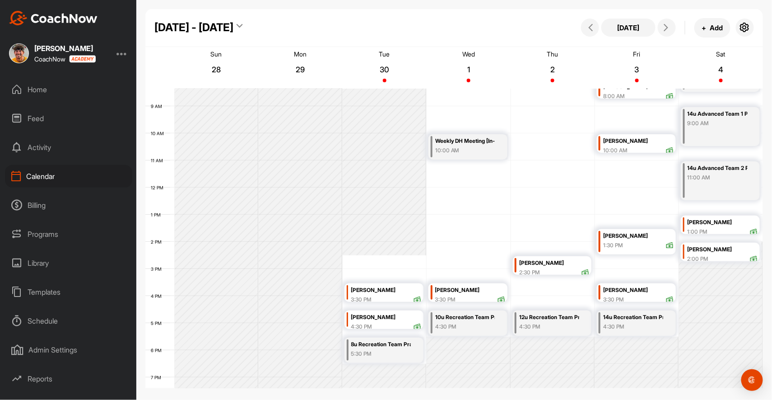
click at [618, 290] on div "[PERSON_NAME]" at bounding box center [639, 290] width 70 height 10
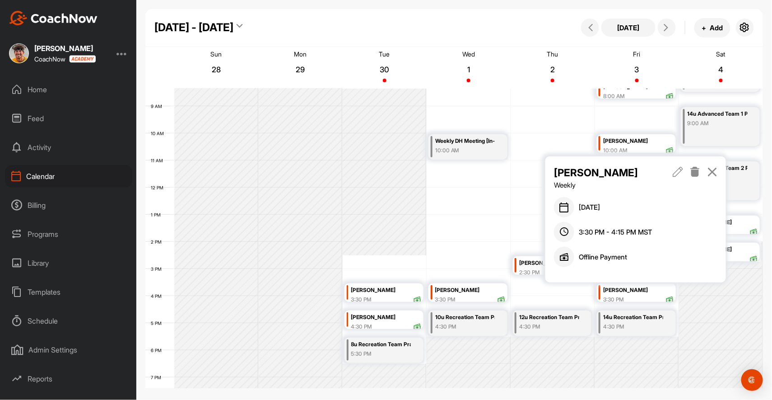
click at [677, 174] on icon at bounding box center [679, 172] width 10 height 10
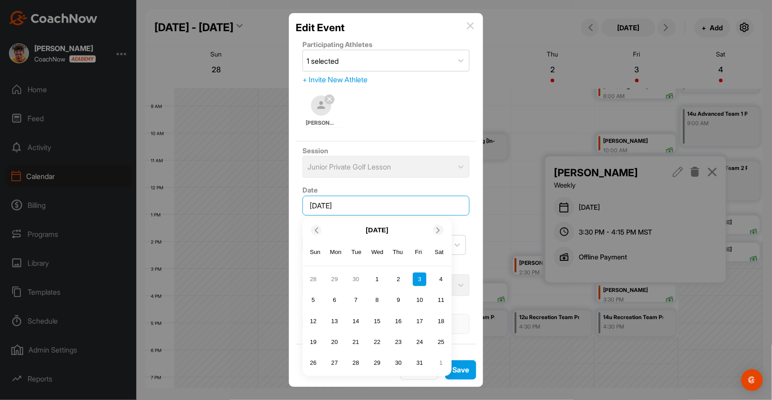
click at [377, 206] on input "[DATE]" at bounding box center [386, 206] width 167 height 20
click at [398, 280] on div "2" at bounding box center [399, 279] width 14 height 14
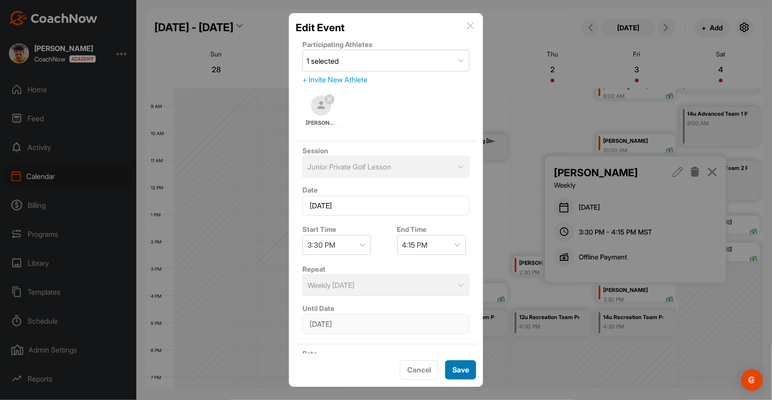
click at [458, 368] on span "Save" at bounding box center [461, 369] width 17 height 9
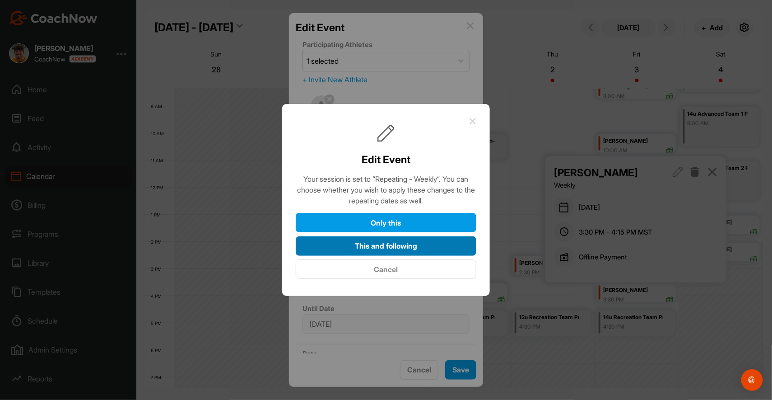
click at [423, 248] on button "This and following" at bounding box center [386, 245] width 181 height 19
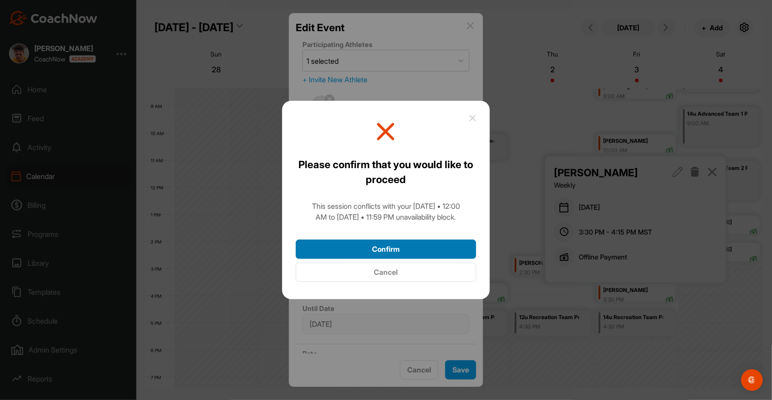
click at [423, 248] on button "Confirm" at bounding box center [386, 248] width 181 height 19
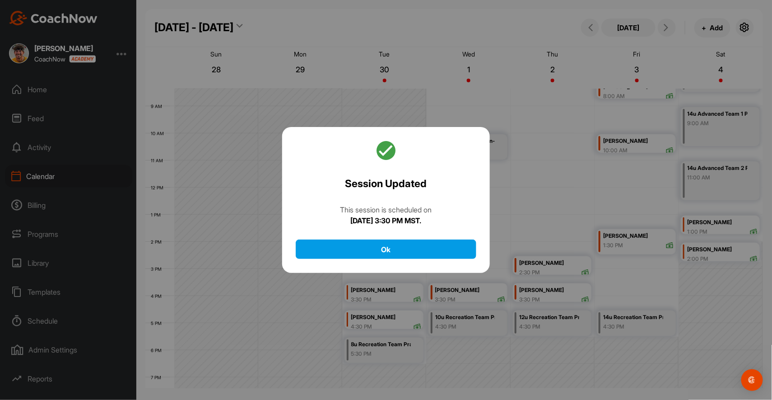
click at [423, 248] on button "Ok" at bounding box center [386, 248] width 181 height 19
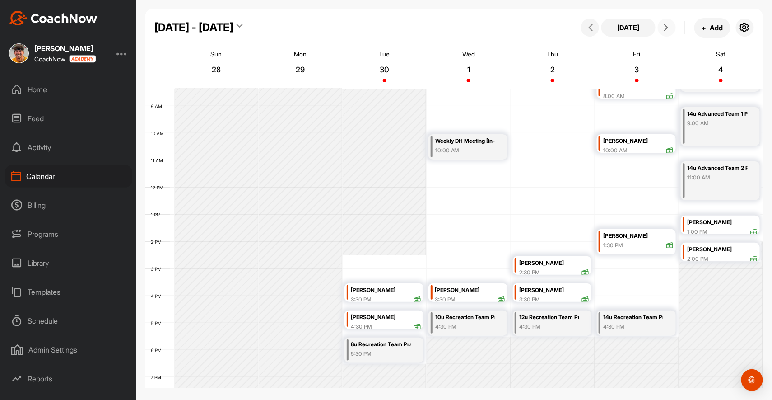
click at [667, 28] on icon at bounding box center [666, 27] width 7 height 7
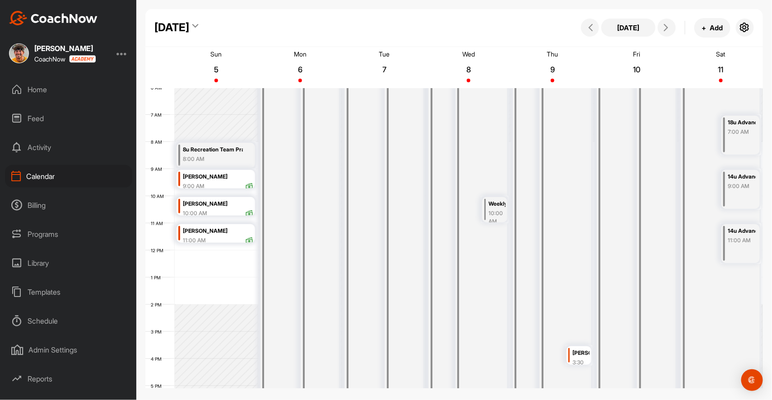
scroll to position [164, 0]
click at [582, 358] on div "3:30 PM" at bounding box center [578, 366] width 11 height 16
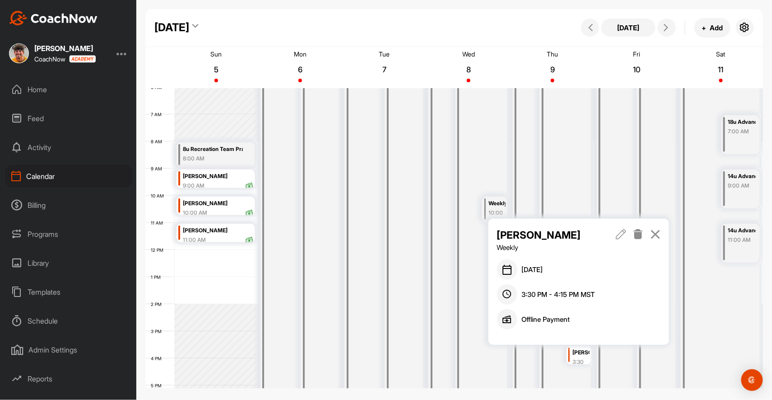
click at [641, 234] on icon at bounding box center [638, 234] width 10 height 10
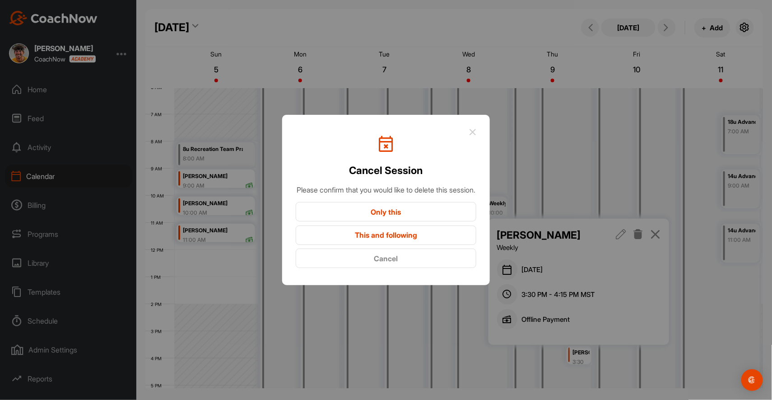
click at [439, 216] on button "Only this" at bounding box center [386, 211] width 181 height 19
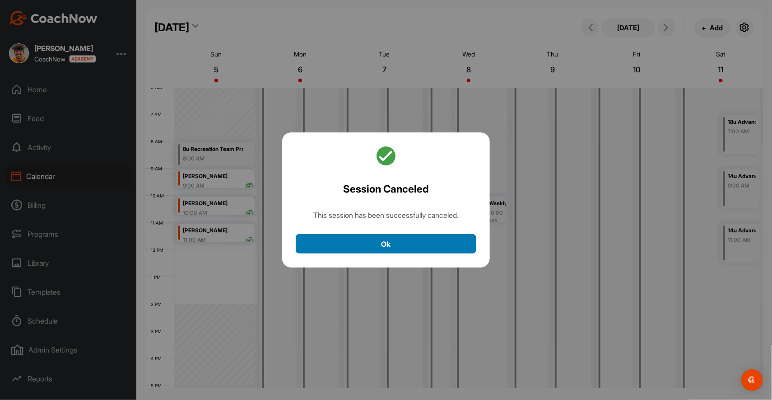
click at [428, 242] on button "Ok" at bounding box center [386, 243] width 181 height 19
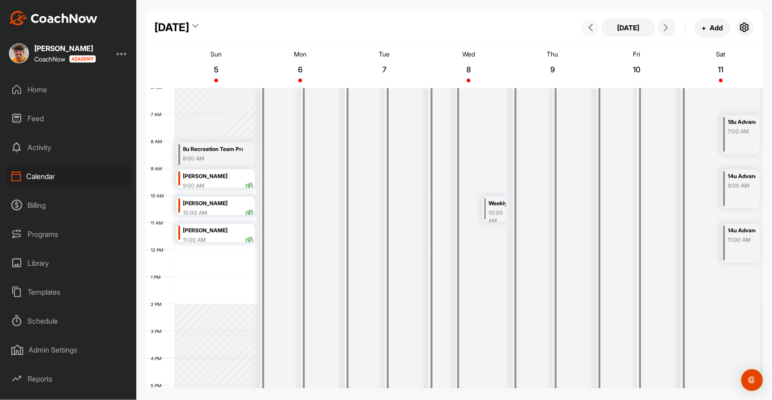
click at [592, 30] on icon at bounding box center [590, 27] width 7 height 7
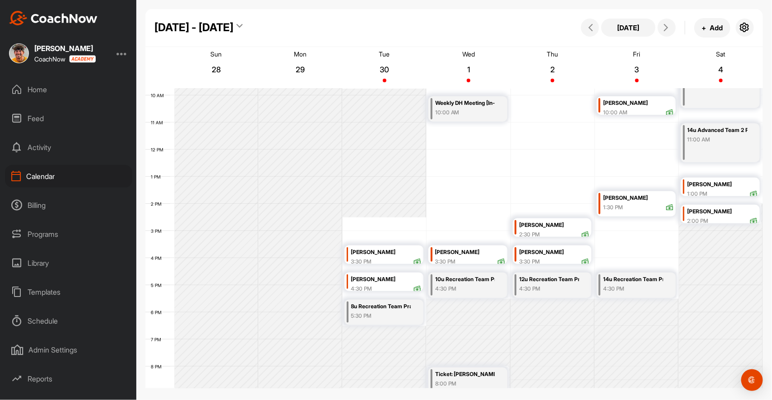
scroll to position [267, 0]
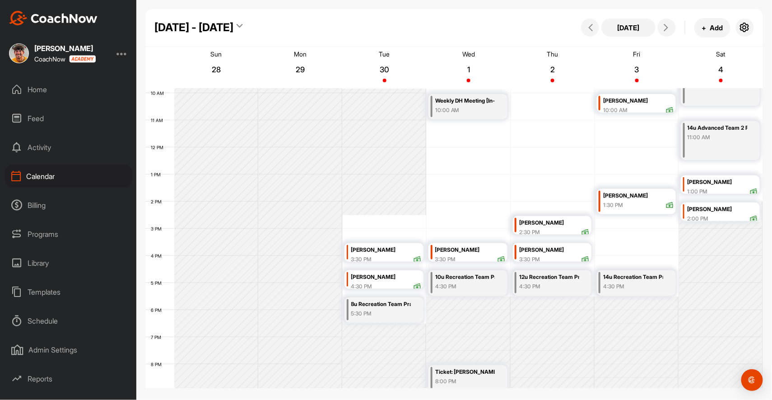
click at [629, 248] on div "12 AM 1 AM 2 AM 3 AM 4 AM 5 AM 6 AM 7 AM 8 AM 9 AM 10 AM 11 AM 12 PM 1 PM 2 PM …" at bounding box center [454, 147] width 618 height 650
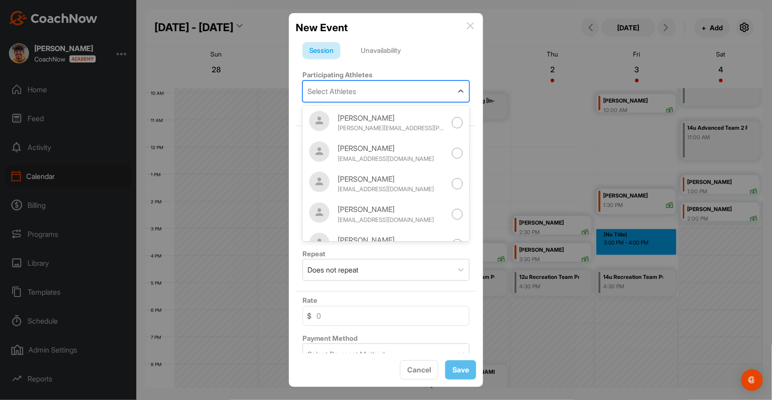
click at [380, 89] on div "Select Athletes" at bounding box center [378, 91] width 150 height 21
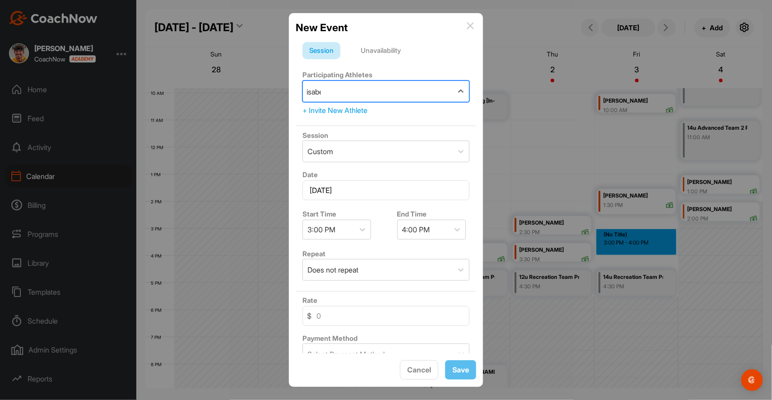
type input "[PERSON_NAME]"
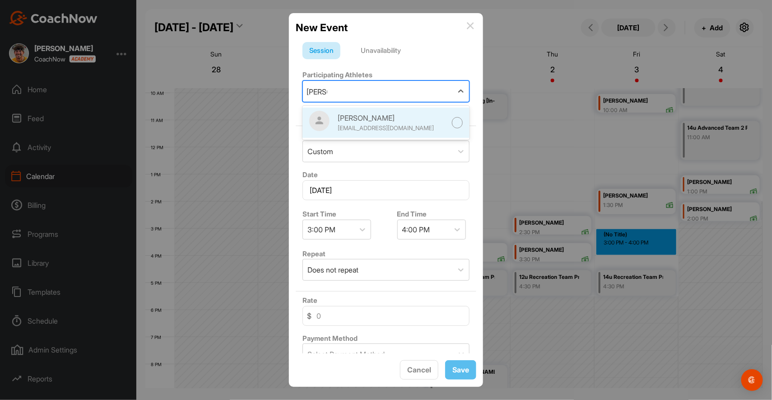
click at [381, 124] on div "[EMAIL_ADDRESS][DOMAIN_NAME]" at bounding box center [392, 128] width 108 height 9
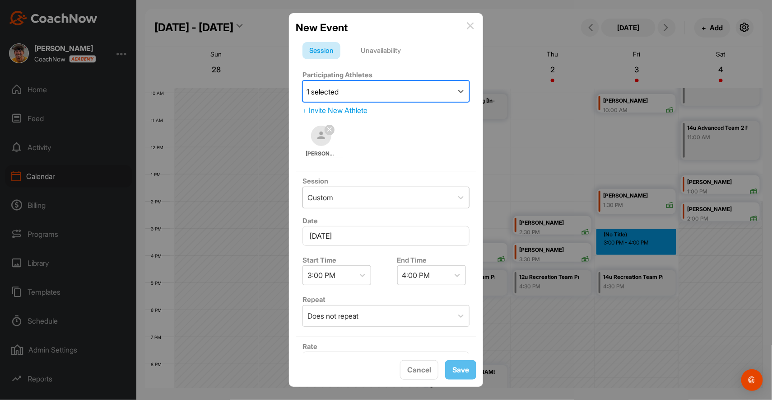
click at [377, 194] on div "Custom" at bounding box center [378, 197] width 150 height 21
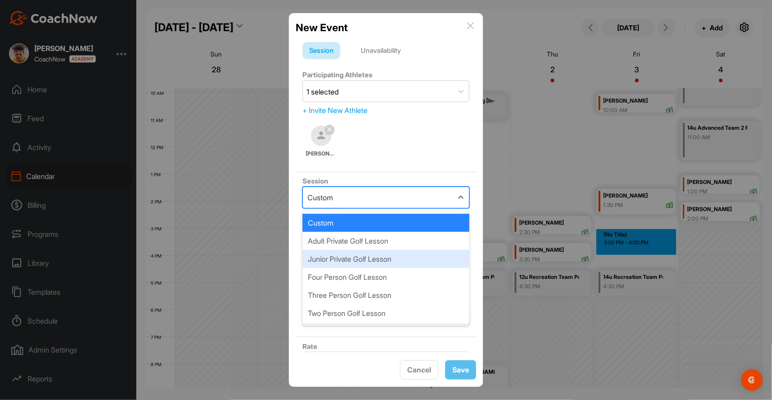
click at [375, 260] on div "Junior Private Golf Lesson" at bounding box center [386, 259] width 167 height 18
type input "85"
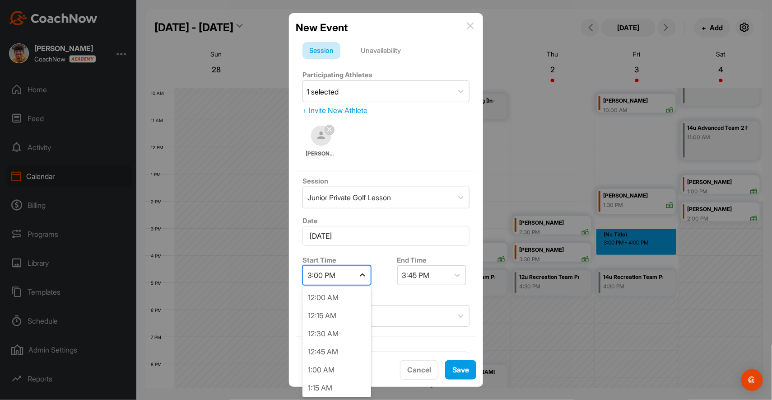
click at [355, 276] on div at bounding box center [363, 275] width 16 height 16
click at [341, 343] on div "3:30 PM" at bounding box center [337, 352] width 69 height 18
click at [384, 318] on div "Does not repeat" at bounding box center [378, 315] width 150 height 21
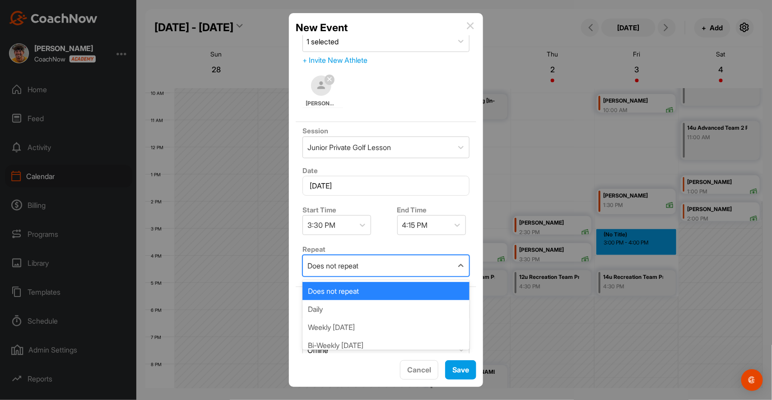
scroll to position [72, 0]
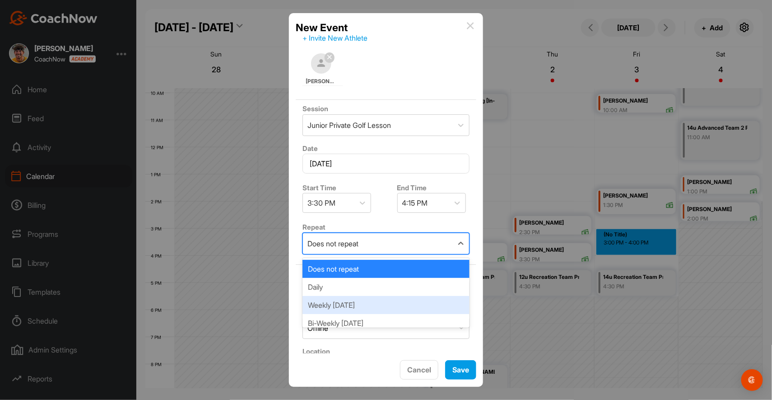
click at [372, 300] on div "Weekly [DATE]" at bounding box center [386, 305] width 167 height 18
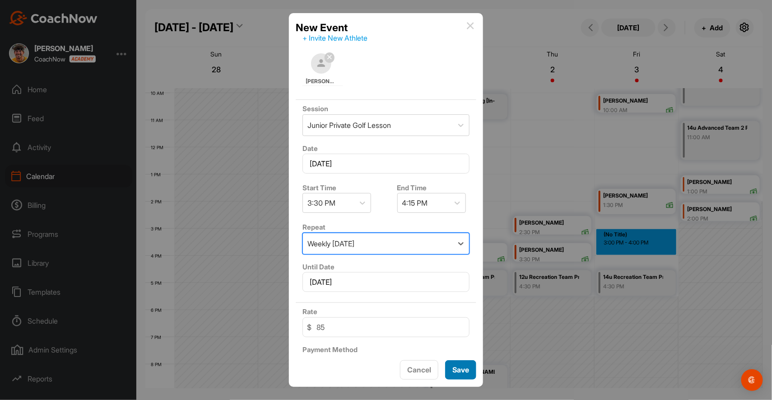
click at [463, 371] on span "Save" at bounding box center [461, 369] width 17 height 9
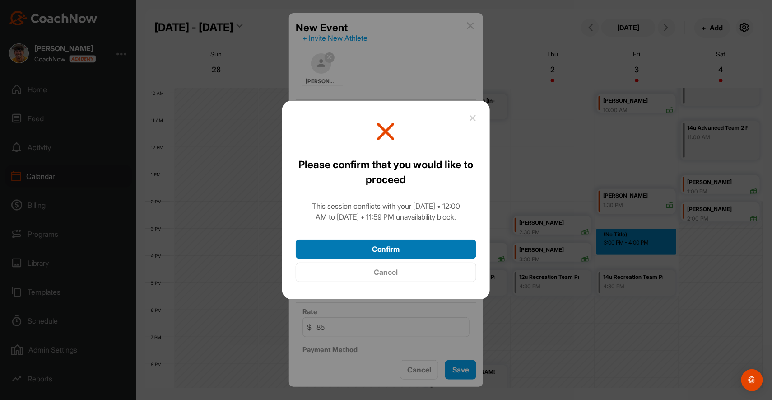
click at [426, 243] on button "Confirm" at bounding box center [386, 248] width 181 height 19
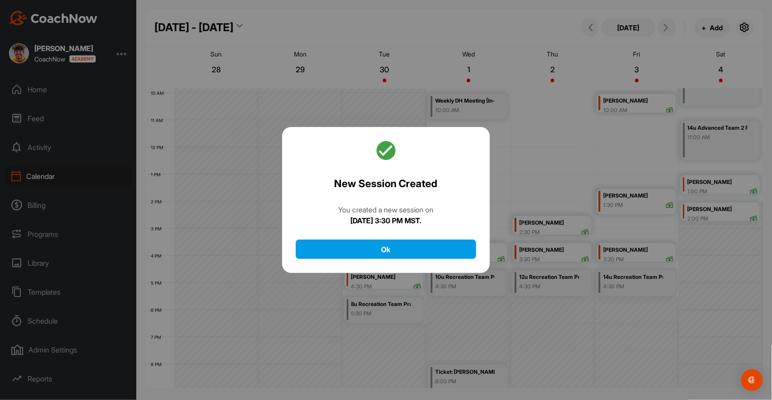
drag, startPoint x: 446, startPoint y: 246, endPoint x: 599, endPoint y: 124, distance: 195.1
click at [447, 246] on button "Ok" at bounding box center [386, 248] width 181 height 19
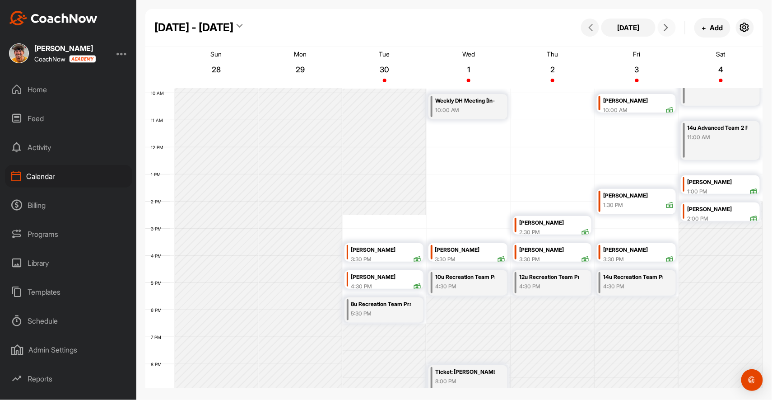
click at [669, 31] on button at bounding box center [667, 28] width 18 height 18
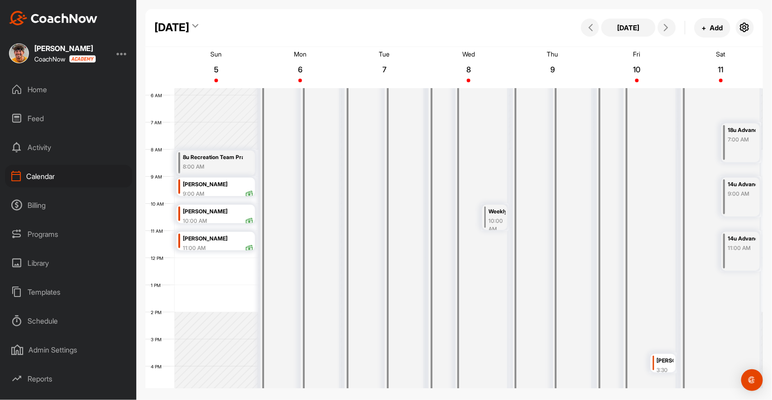
scroll to position [317, 0]
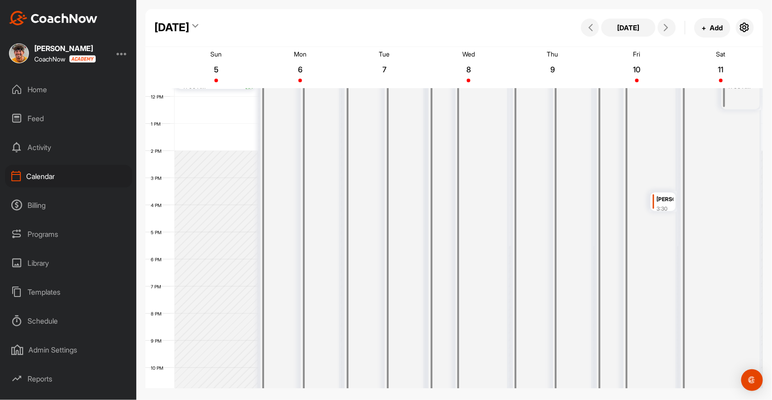
click at [664, 202] on div "[PERSON_NAME]" at bounding box center [665, 199] width 17 height 10
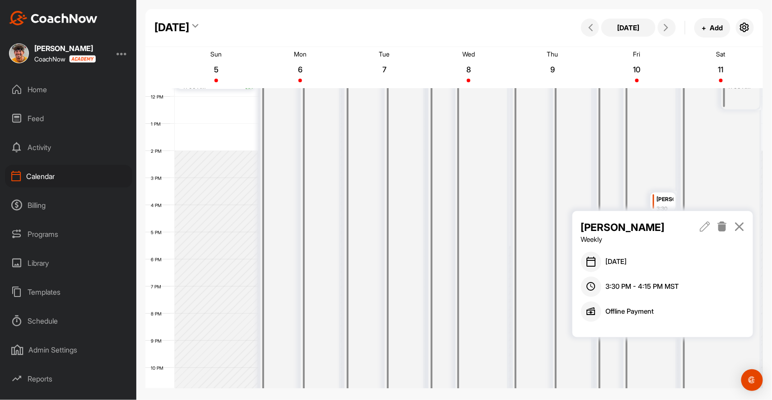
click at [723, 227] on icon at bounding box center [722, 226] width 10 height 10
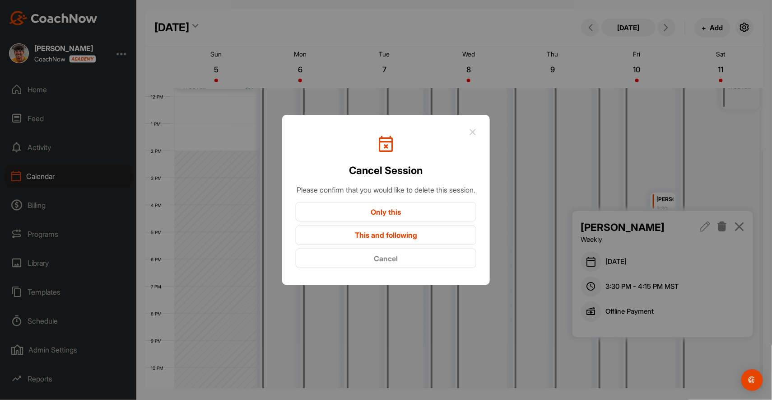
click at [455, 217] on button "Only this" at bounding box center [386, 211] width 181 height 19
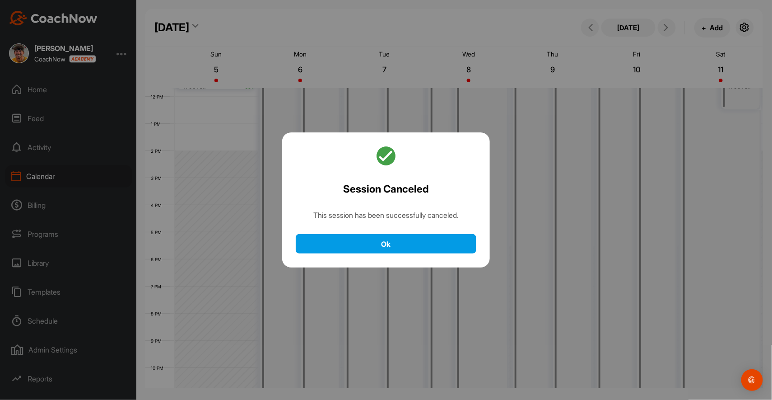
click at [441, 243] on button "Ok" at bounding box center [386, 243] width 181 height 19
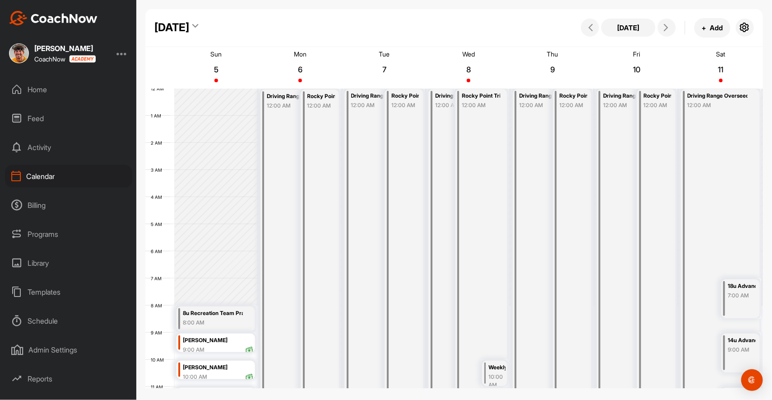
scroll to position [0, 0]
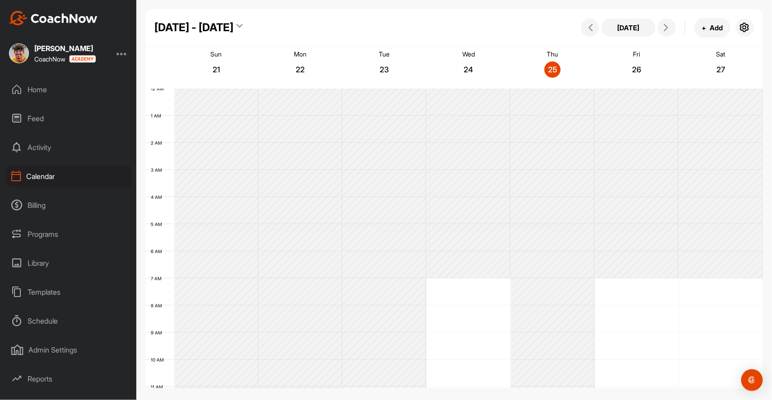
scroll to position [156, 0]
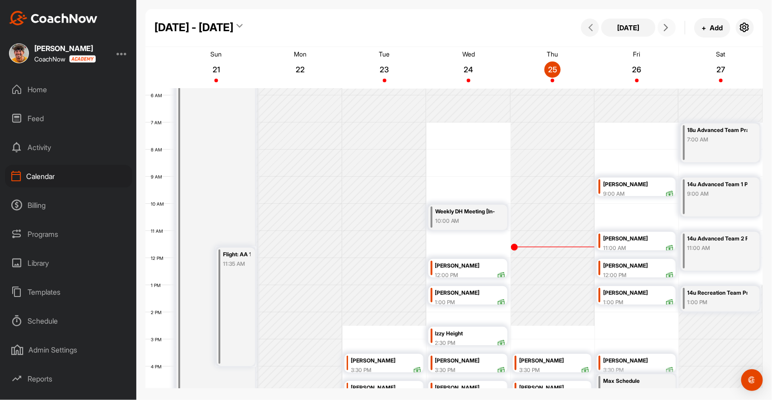
click at [666, 28] on icon at bounding box center [666, 27] width 7 height 7
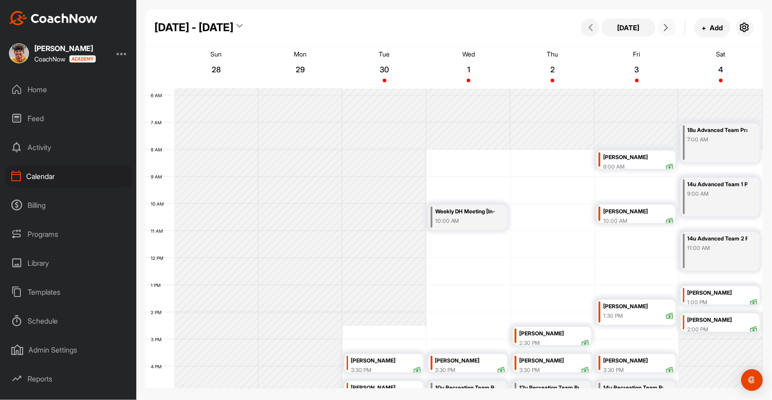
click at [666, 28] on icon at bounding box center [666, 27] width 7 height 7
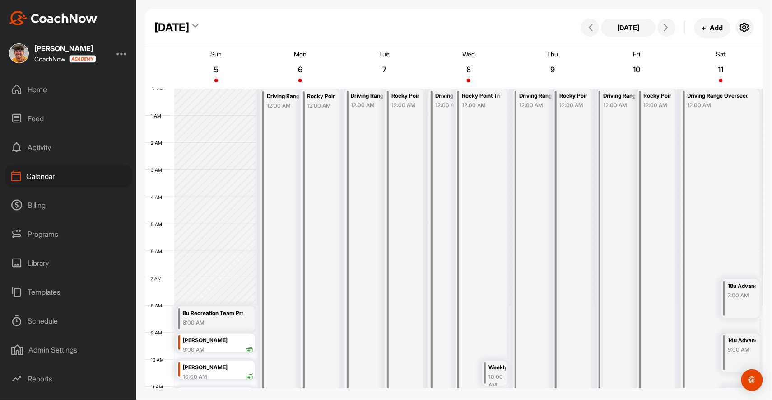
scroll to position [0, 0]
click at [744, 28] on icon "button" at bounding box center [745, 27] width 11 height 11
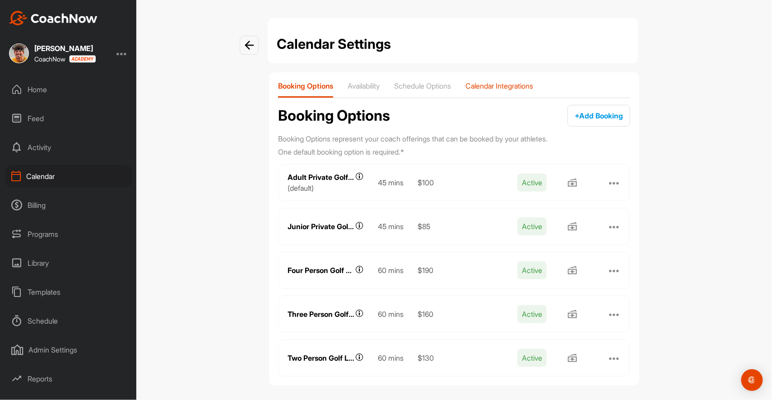
click at [510, 83] on p "Calendar Integrations" at bounding box center [500, 85] width 68 height 9
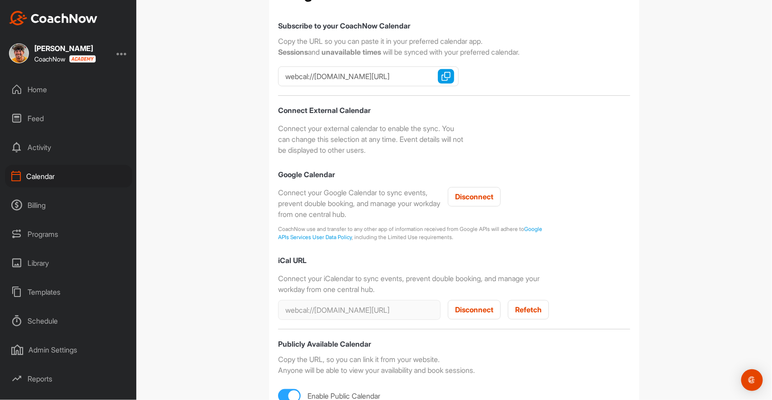
scroll to position [145, 0]
click at [540, 304] on span "Refetch" at bounding box center [528, 308] width 27 height 9
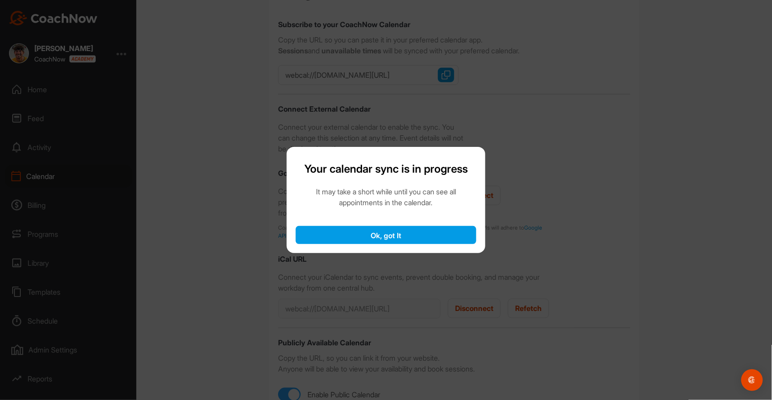
click at [419, 236] on button "Ok, got It" at bounding box center [386, 235] width 181 height 18
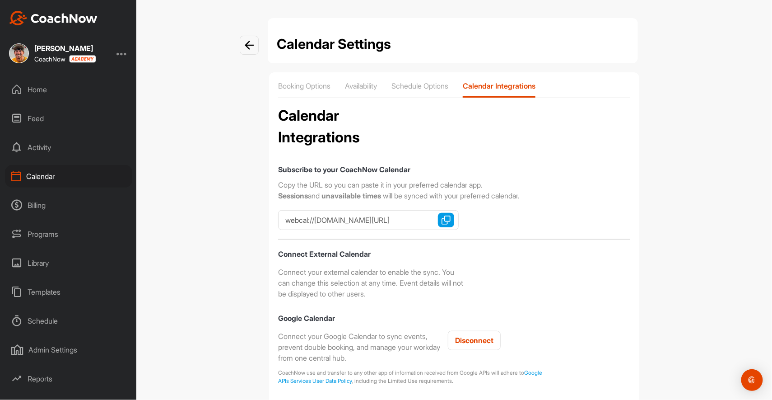
scroll to position [0, 0]
click at [55, 168] on div "Calendar" at bounding box center [68, 176] width 127 height 23
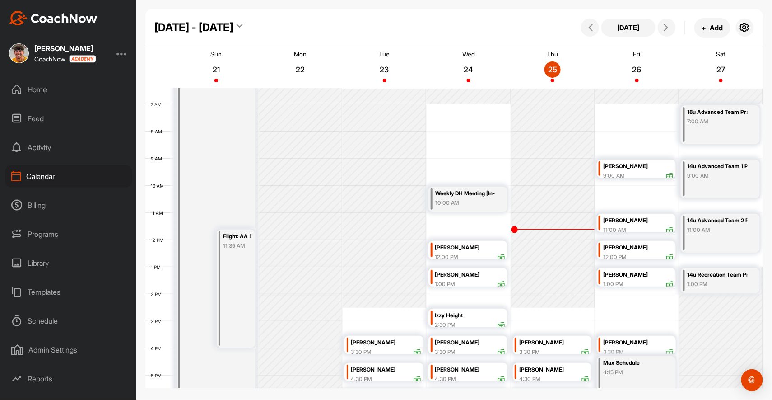
scroll to position [175, 0]
click at [664, 28] on icon at bounding box center [666, 27] width 7 height 7
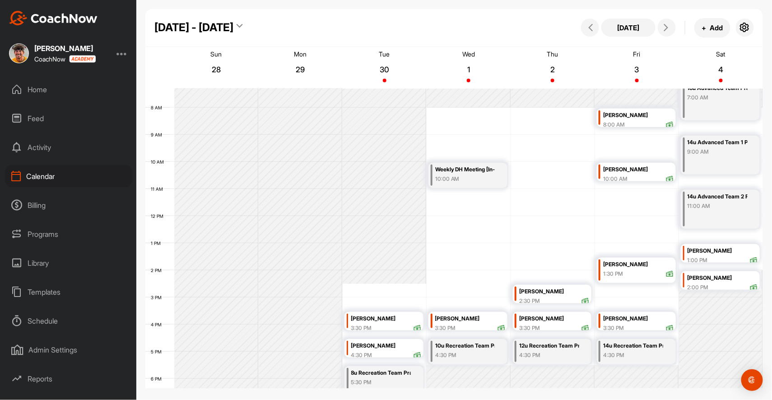
scroll to position [199, 0]
click at [667, 28] on icon at bounding box center [666, 27] width 7 height 7
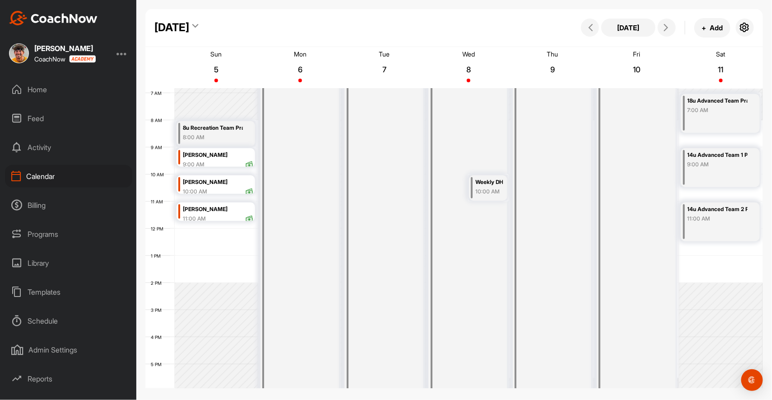
scroll to position [187, 0]
click at [668, 28] on icon at bounding box center [666, 27] width 7 height 7
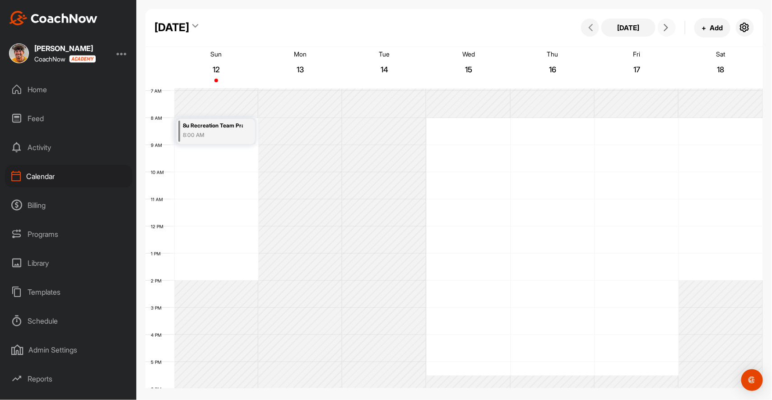
scroll to position [156, 0]
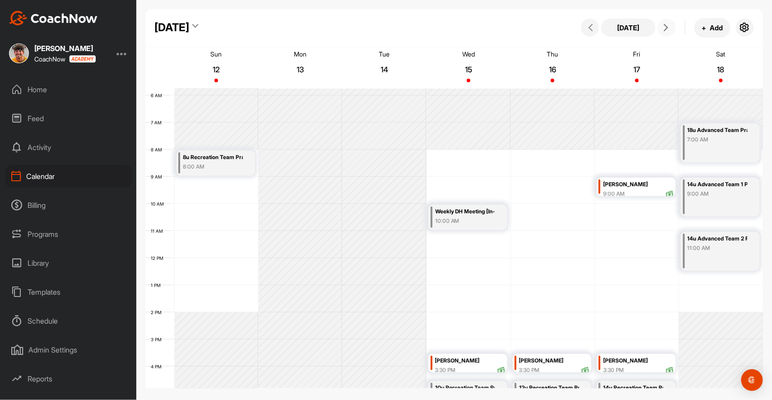
click at [669, 26] on icon at bounding box center [666, 27] width 7 height 7
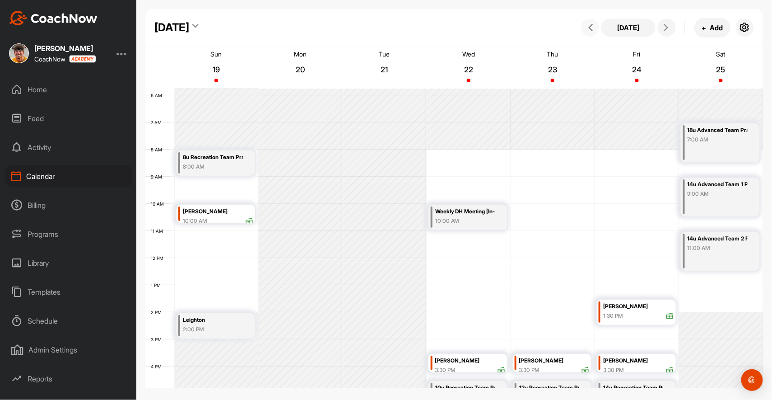
click at [591, 28] on icon at bounding box center [590, 27] width 7 height 7
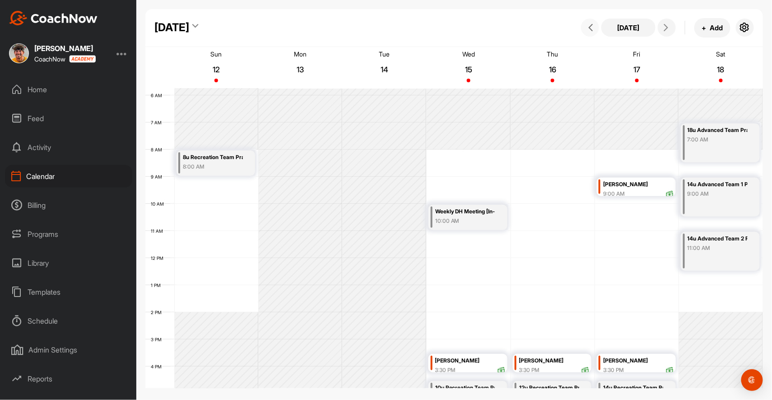
click at [593, 28] on icon at bounding box center [590, 27] width 7 height 7
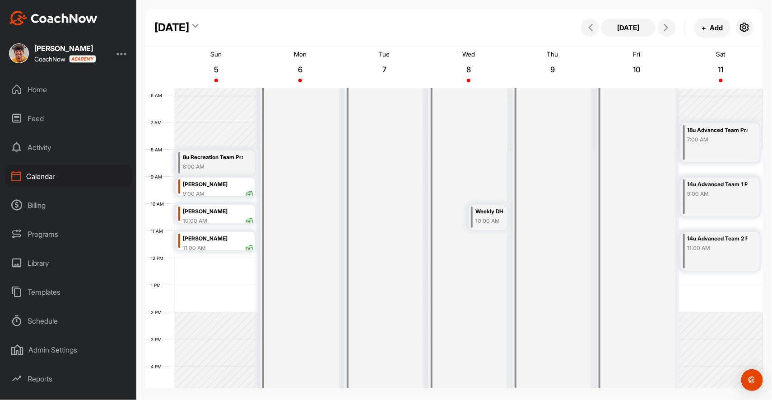
click at [707, 294] on div "12 AM 1 AM 2 AM 3 AM 4 AM 5 AM 6 AM 7 AM 8 AM 9 AM 10 AM 11 AM 12 PM 1 PM 2 PM …" at bounding box center [454, 258] width 618 height 650
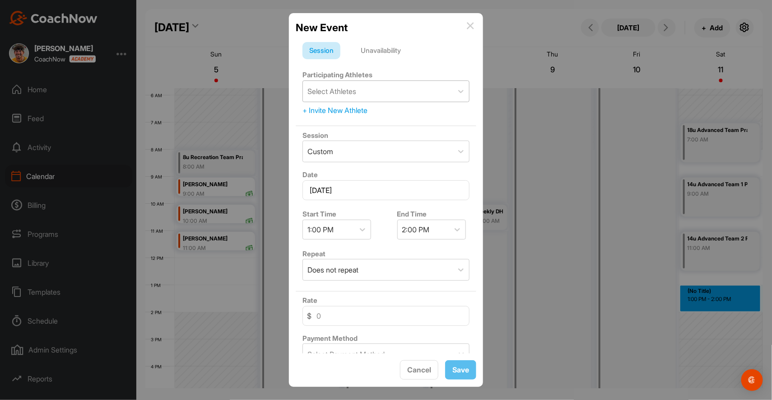
click at [390, 89] on div "Select Athletes" at bounding box center [378, 91] width 150 height 21
type input "[PERSON_NAME]"
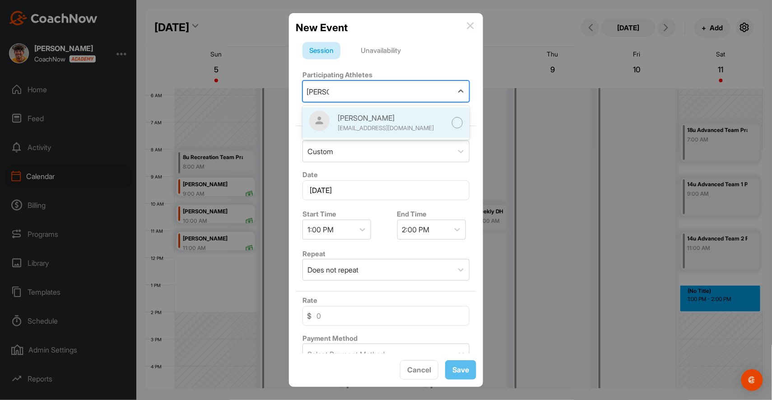
click at [386, 127] on div "[EMAIL_ADDRESS][DOMAIN_NAME]" at bounding box center [392, 128] width 108 height 9
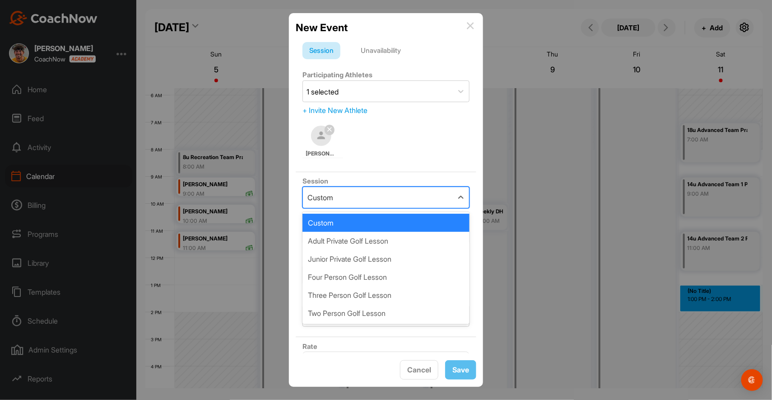
click at [375, 195] on div "Custom" at bounding box center [378, 197] width 150 height 21
click at [375, 261] on div "Junior Private Golf Lesson" at bounding box center [386, 259] width 167 height 18
type input "85"
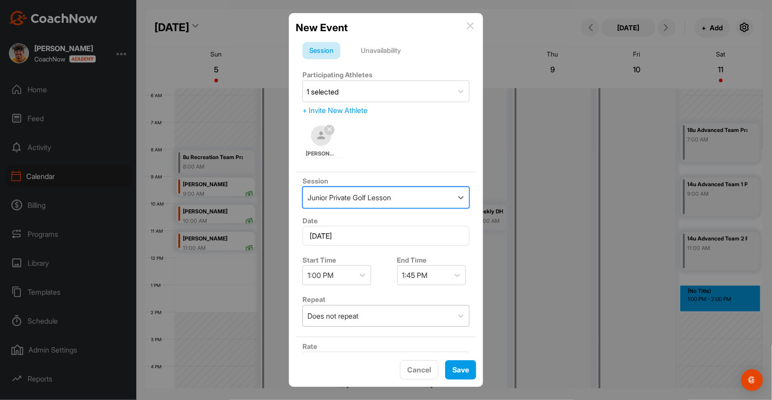
click at [381, 317] on div "Does not repeat" at bounding box center [378, 315] width 150 height 21
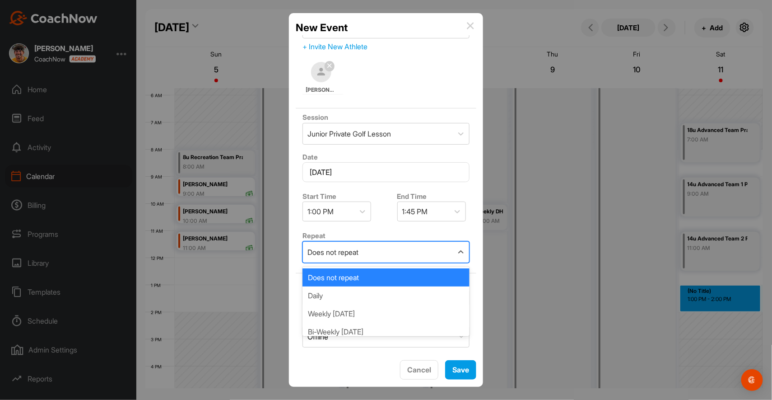
scroll to position [71, 0]
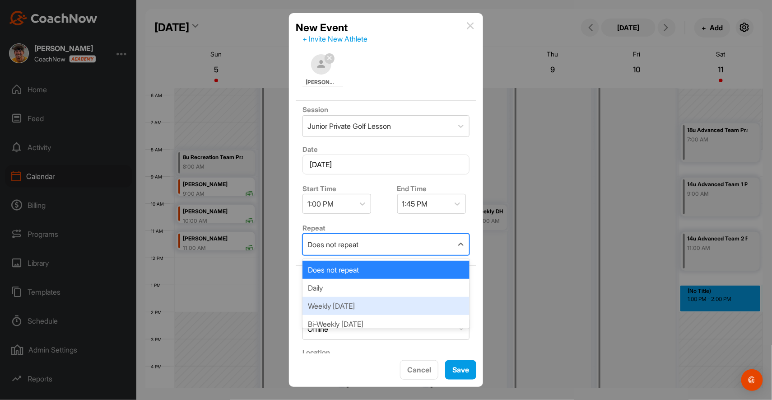
click at [375, 303] on div "Weekly on Saturday" at bounding box center [386, 306] width 167 height 18
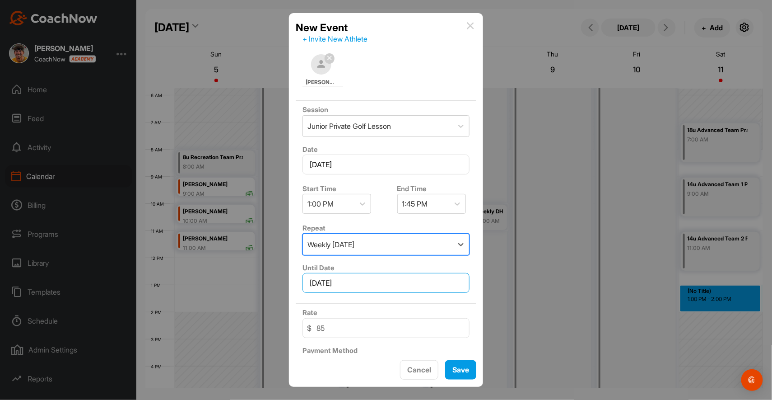
click at [385, 273] on input "November 11, 2025" at bounding box center [386, 283] width 167 height 20
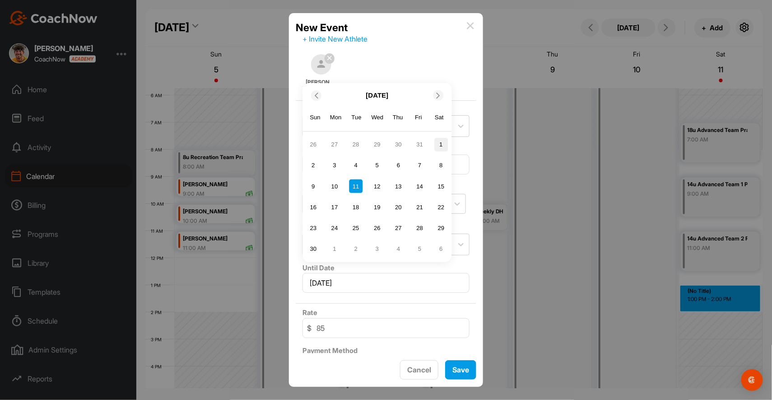
click at [445, 150] on div "1" at bounding box center [442, 145] width 14 height 14
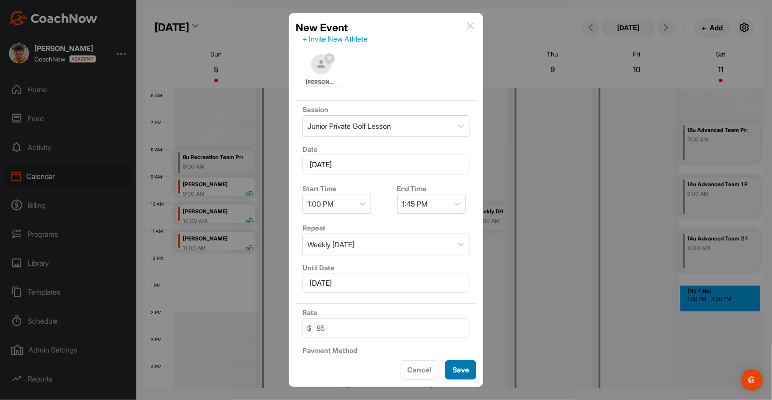
click at [464, 372] on span "Save" at bounding box center [461, 369] width 17 height 9
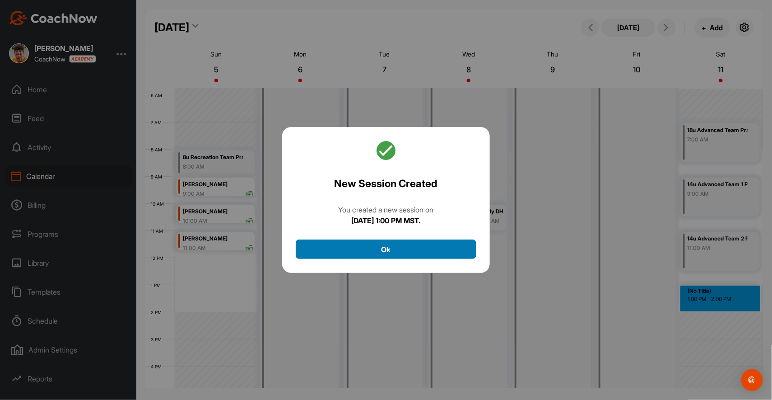
click at [444, 243] on button "Ok" at bounding box center [386, 248] width 181 height 19
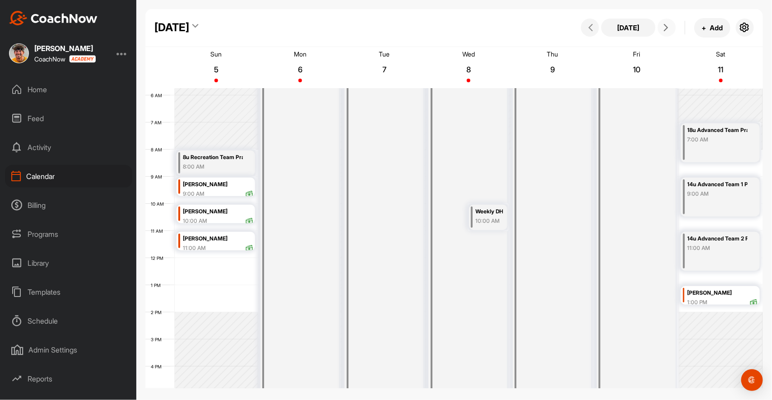
click at [665, 29] on icon at bounding box center [666, 27] width 7 height 7
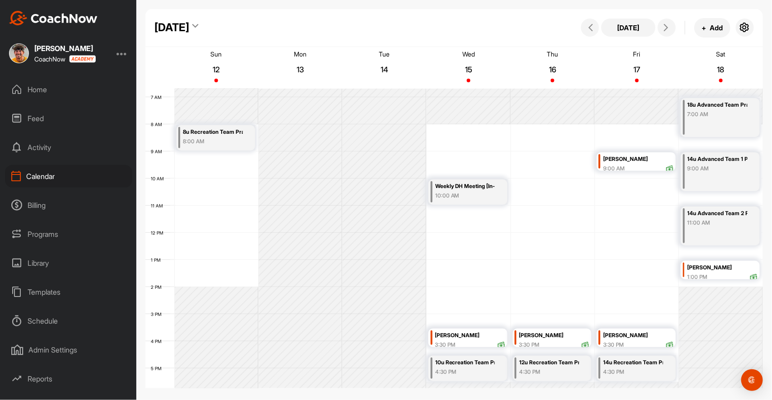
scroll to position [177, 0]
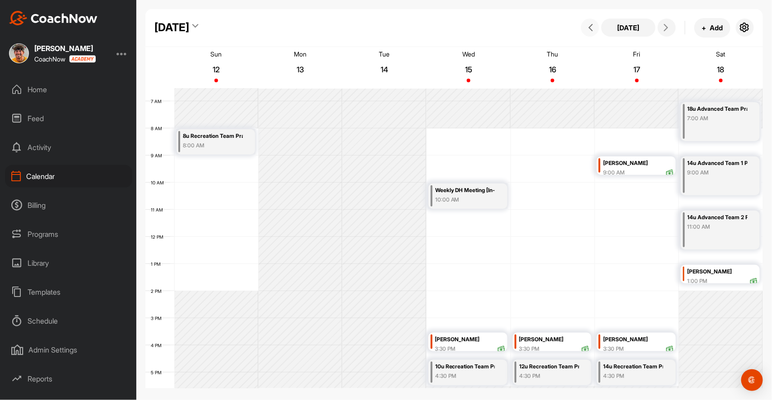
click at [589, 29] on icon at bounding box center [590, 27] width 7 height 7
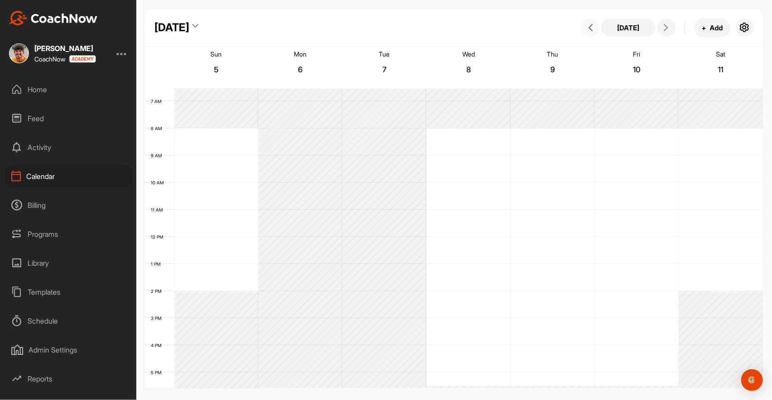
scroll to position [156, 0]
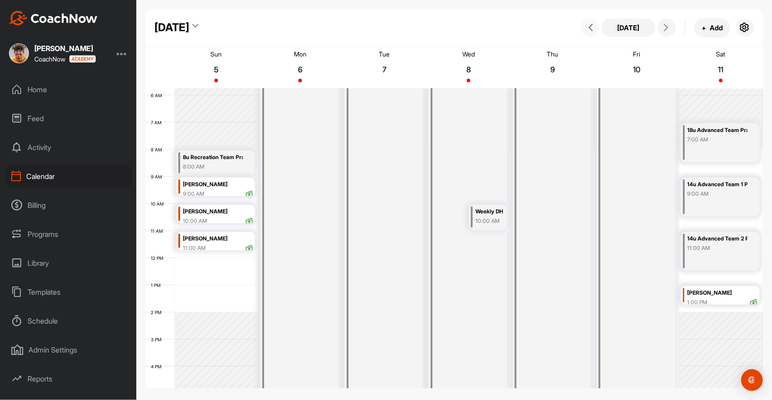
click at [591, 26] on icon at bounding box center [590, 27] width 7 height 7
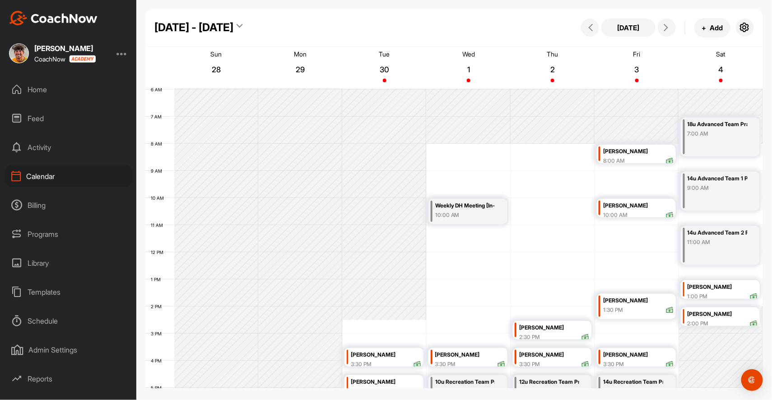
scroll to position [161, 0]
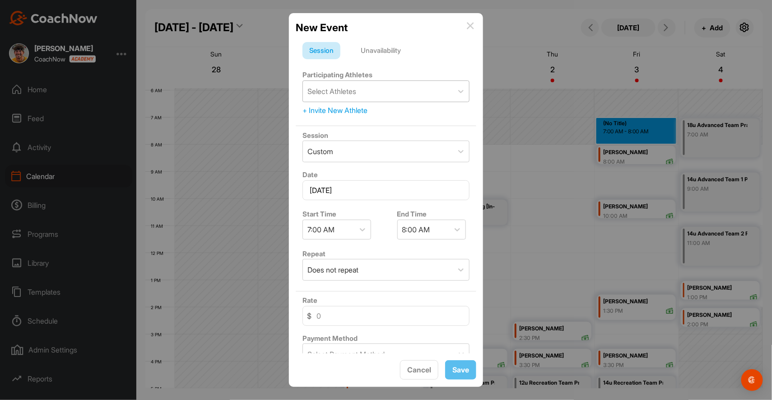
click at [376, 89] on div "Select Athletes" at bounding box center [378, 91] width 150 height 21
type input "h"
type input "isai"
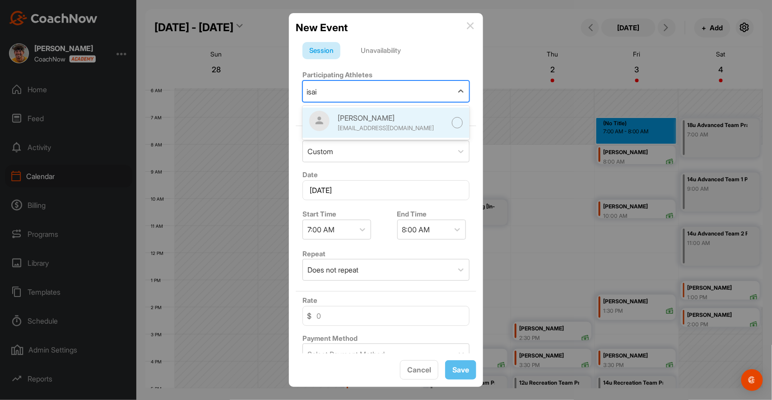
click at [403, 125] on div "[EMAIL_ADDRESS][DOMAIN_NAME]" at bounding box center [392, 128] width 108 height 9
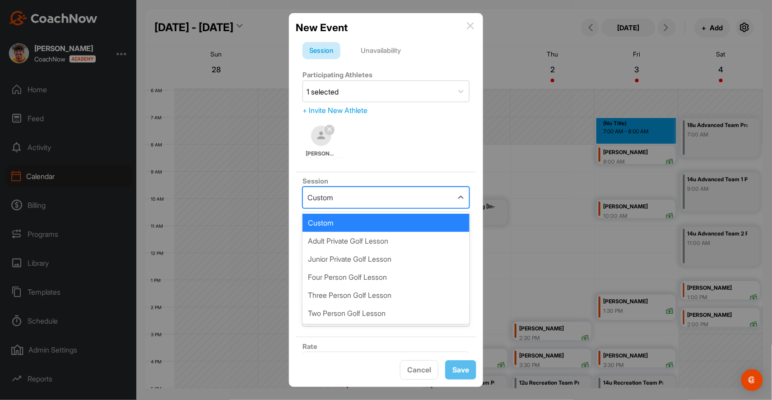
click at [374, 199] on div "Custom" at bounding box center [378, 197] width 150 height 21
click at [377, 258] on div "Junior Private Golf Lesson" at bounding box center [386, 259] width 167 height 18
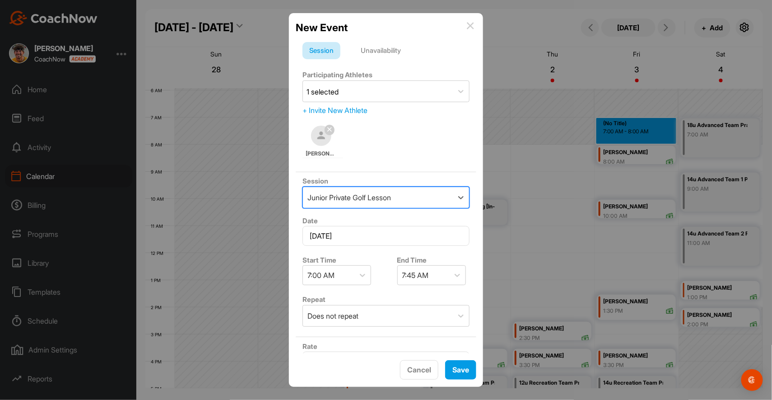
type input "85"
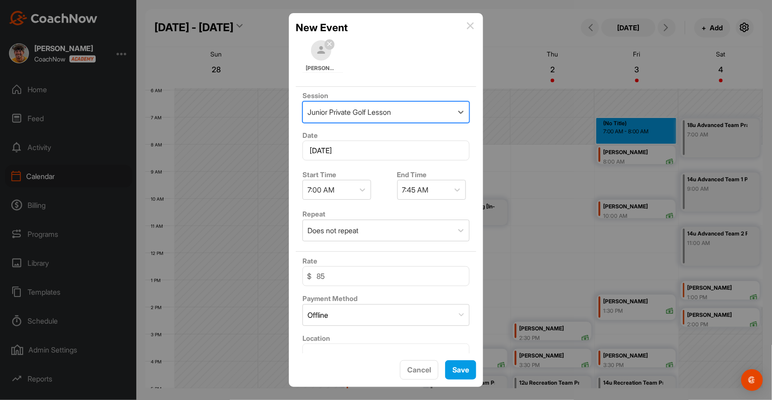
scroll to position [126, 0]
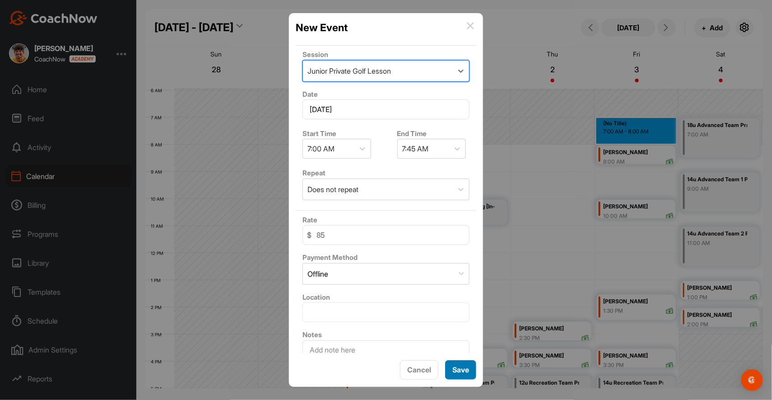
click at [463, 369] on span "Save" at bounding box center [461, 369] width 17 height 9
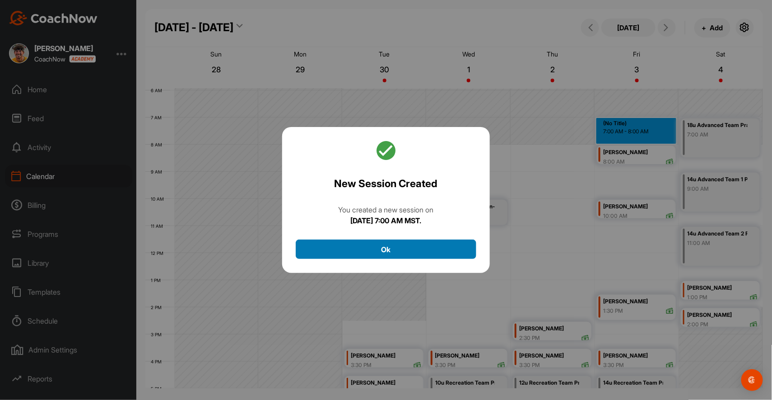
click at [426, 243] on button "Ok" at bounding box center [386, 248] width 181 height 19
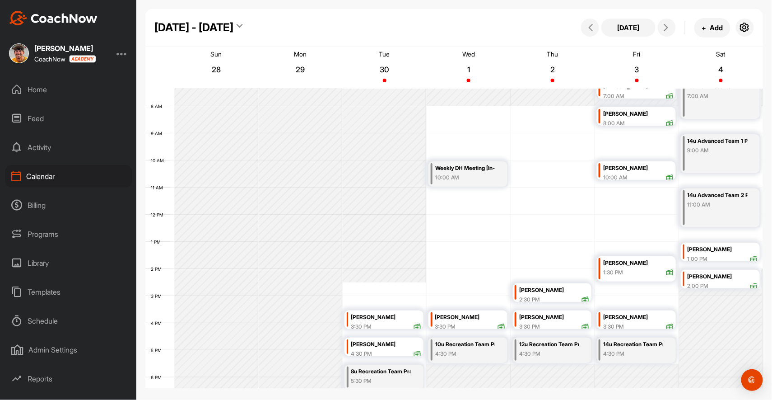
scroll to position [196, 0]
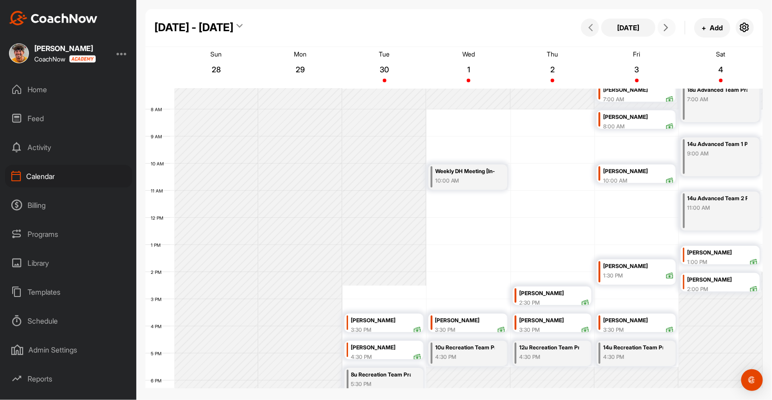
click at [668, 31] on icon at bounding box center [666, 27] width 7 height 7
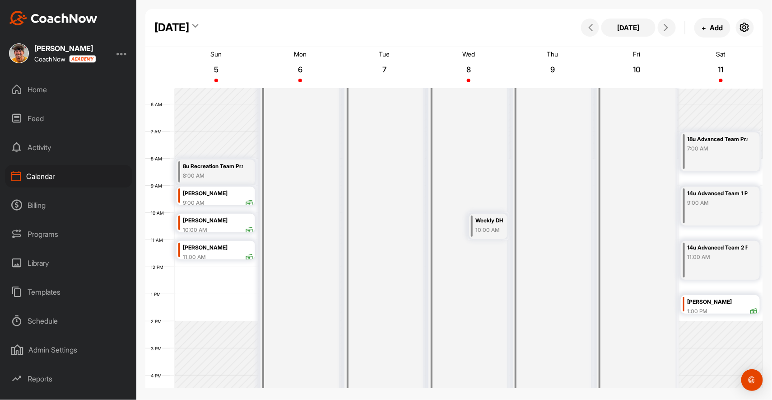
scroll to position [167, 0]
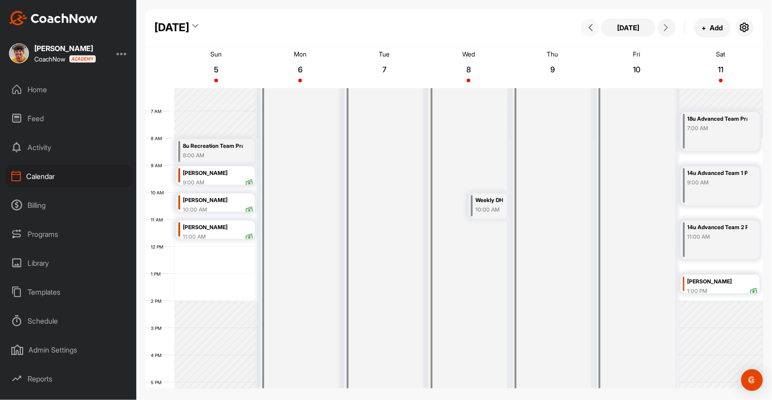
click at [592, 26] on icon at bounding box center [590, 27] width 7 height 7
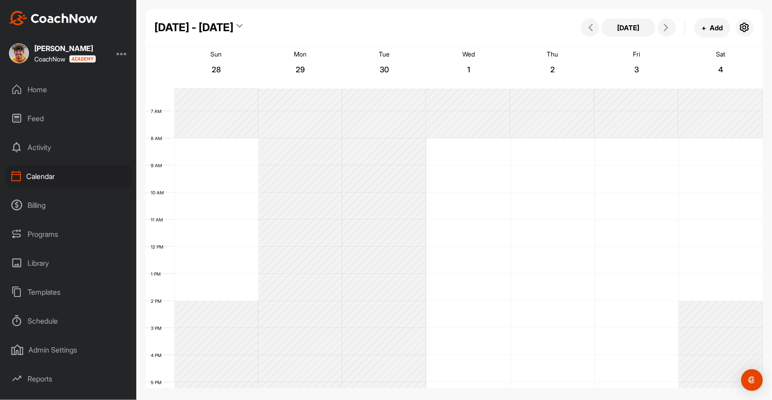
scroll to position [156, 0]
